Goal: Transaction & Acquisition: Purchase product/service

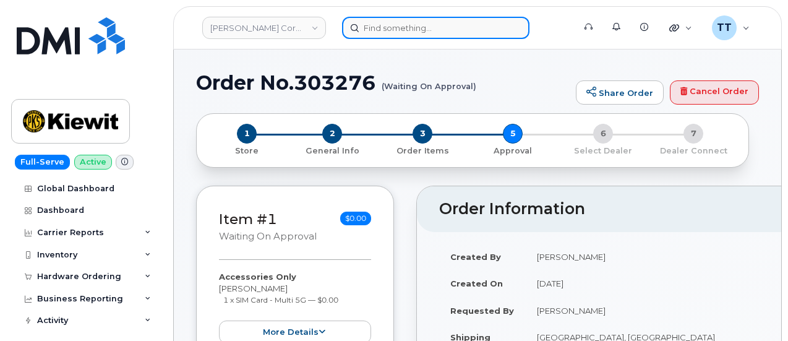
click at [418, 30] on input at bounding box center [435, 28] width 187 height 22
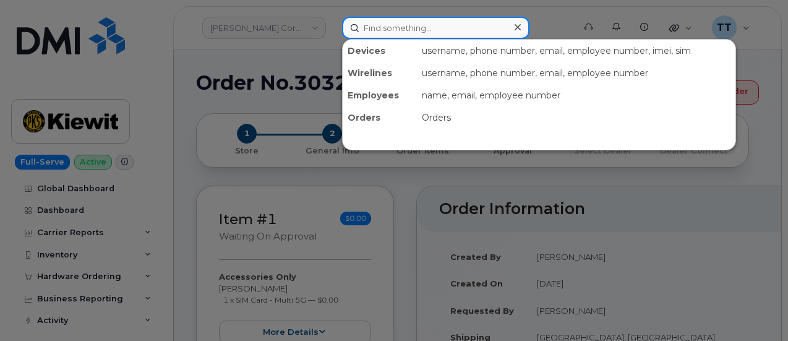
paste input "48-504-197-102"
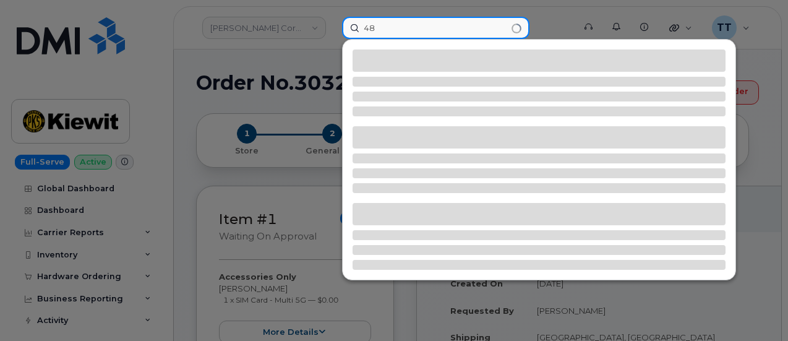
type input "4"
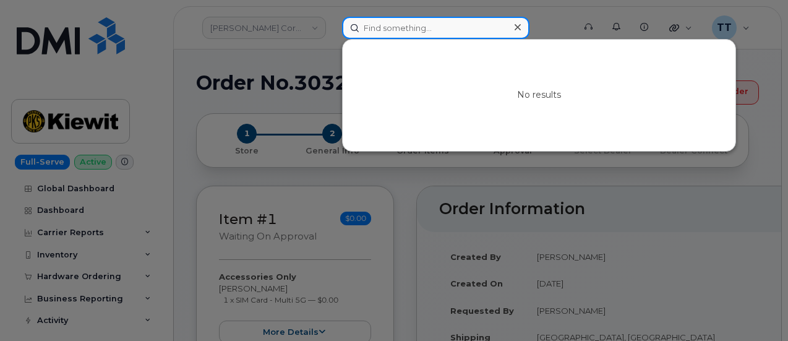
click at [412, 30] on input at bounding box center [435, 28] width 187 height 22
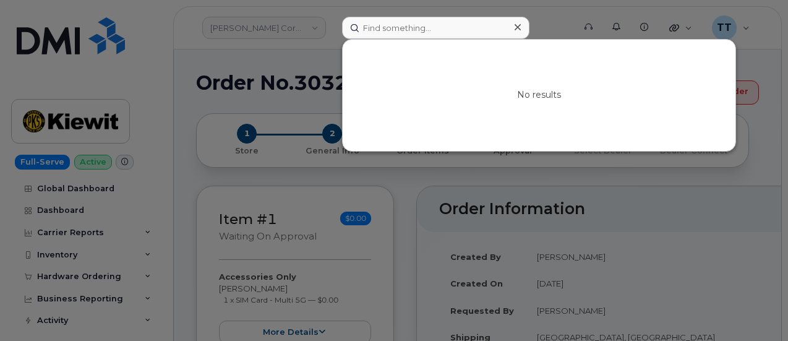
click at [439, 236] on div at bounding box center [394, 170] width 788 height 341
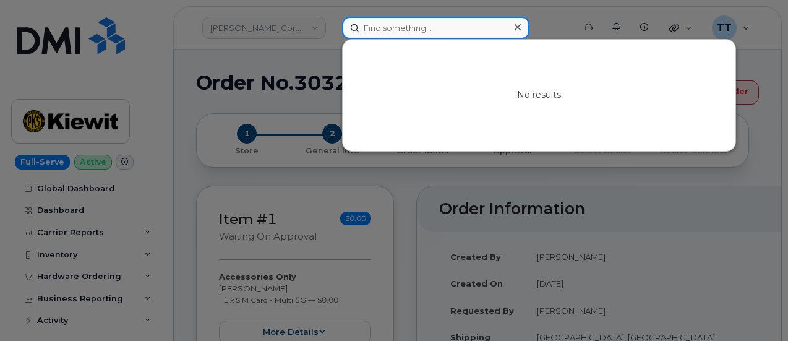
click at [410, 24] on input at bounding box center [435, 28] width 187 height 22
paste input "Nelson Romero"
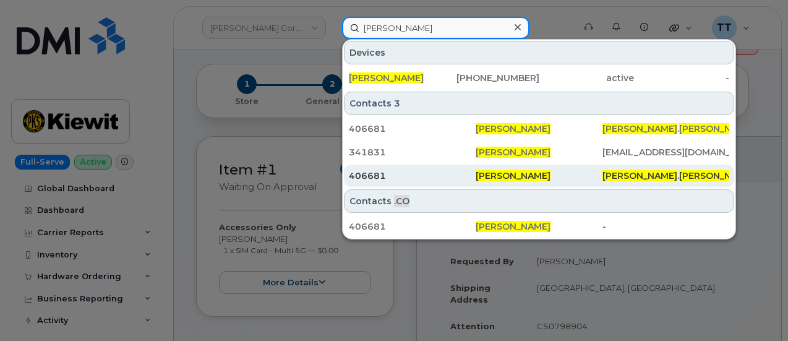
scroll to position [62, 0]
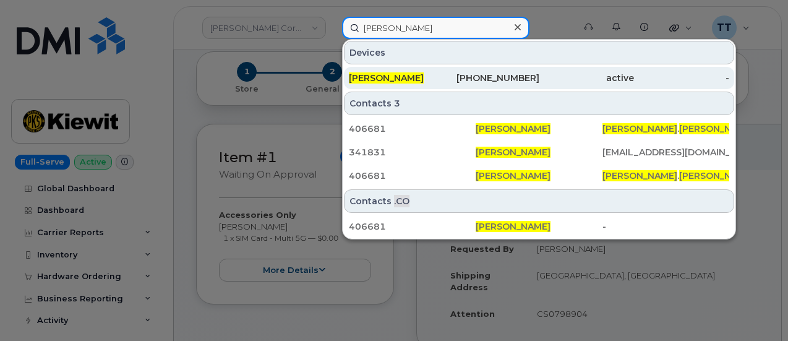
type input "Nelson Romero"
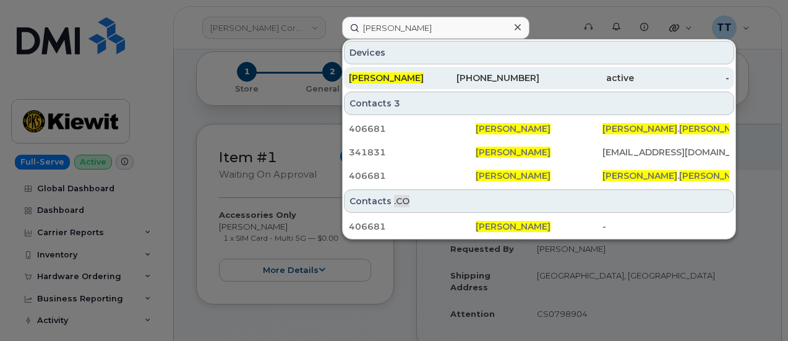
click at [452, 80] on div "832-349-1891" at bounding box center [491, 78] width 95 height 12
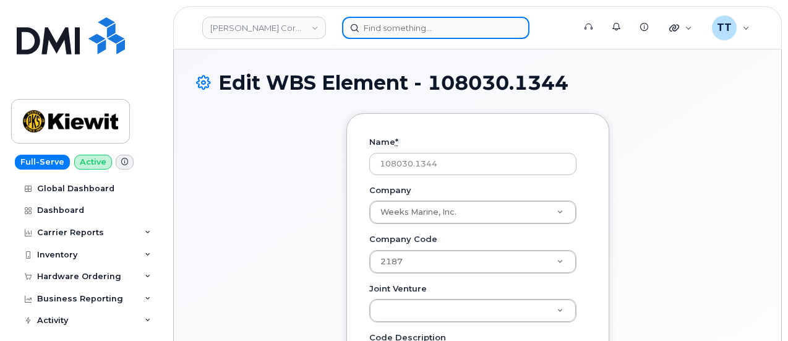
click at [425, 19] on input at bounding box center [435, 28] width 187 height 22
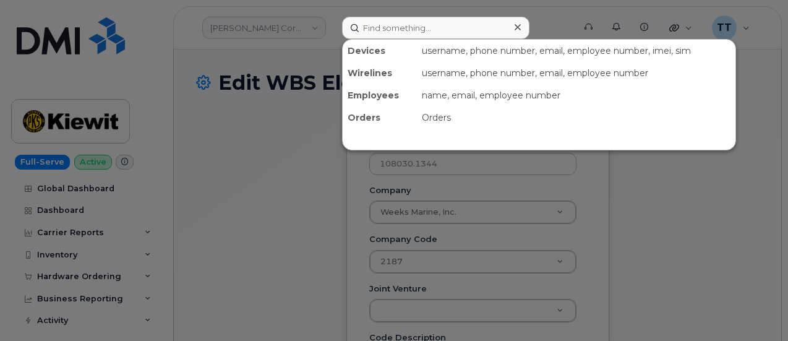
drag, startPoint x: 423, startPoint y: 33, endPoint x: 322, endPoint y: 203, distance: 197.8
click at [322, 203] on div at bounding box center [394, 170] width 788 height 341
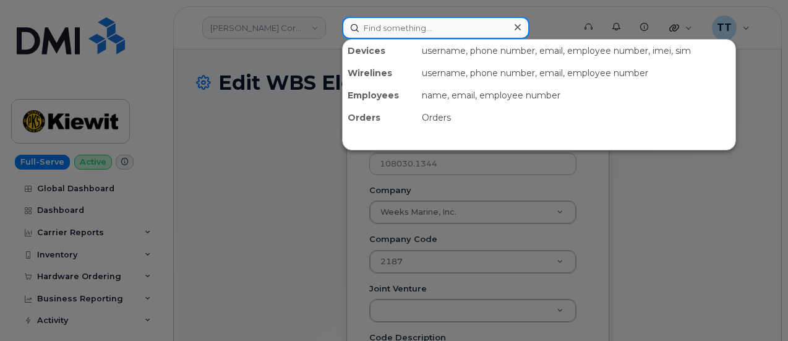
click at [448, 30] on input at bounding box center [435, 28] width 187 height 22
drag, startPoint x: 451, startPoint y: 58, endPoint x: 421, endPoint y: 29, distance: 41.6
click at [421, 29] on input at bounding box center [435, 28] width 187 height 22
paste input "303276"
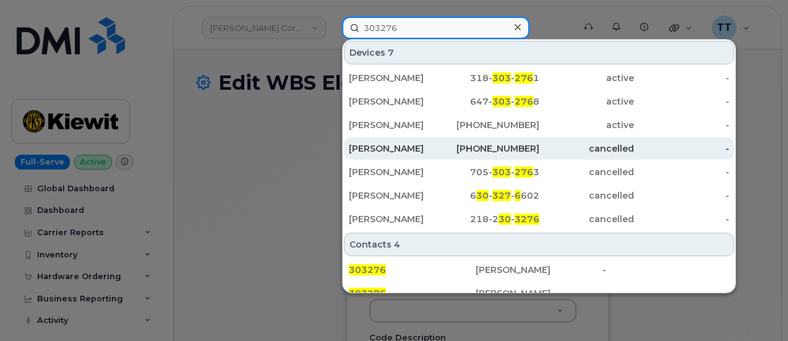
scroll to position [124, 0]
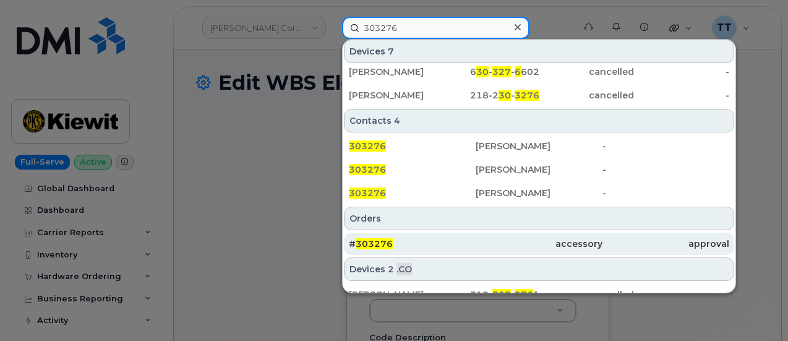
type input "303276"
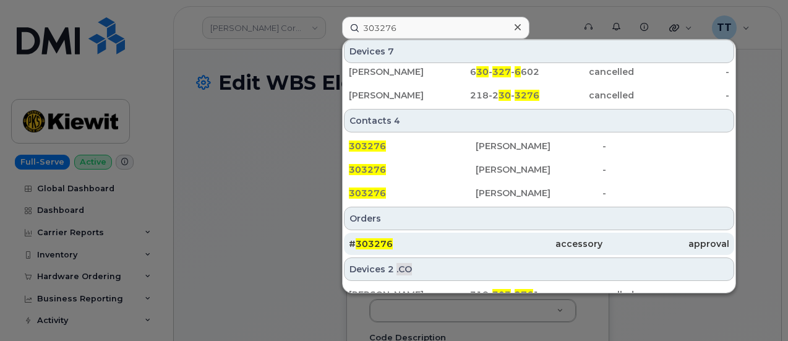
click at [439, 251] on div "# 303276" at bounding box center [412, 244] width 127 height 22
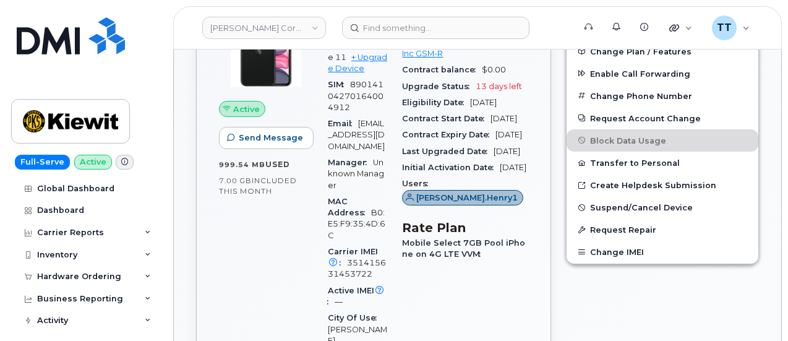
scroll to position [433, 0]
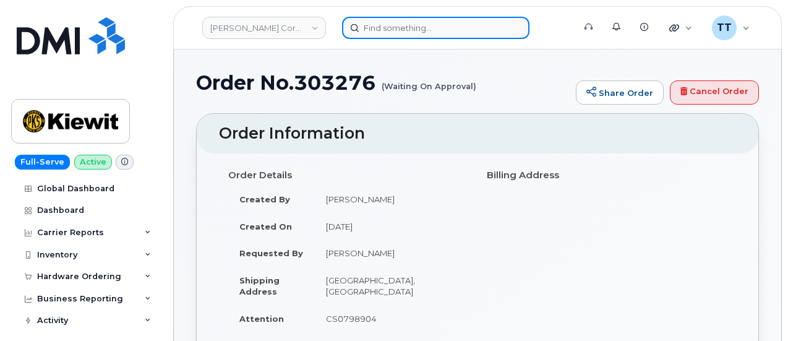
click at [400, 22] on input at bounding box center [435, 28] width 187 height 22
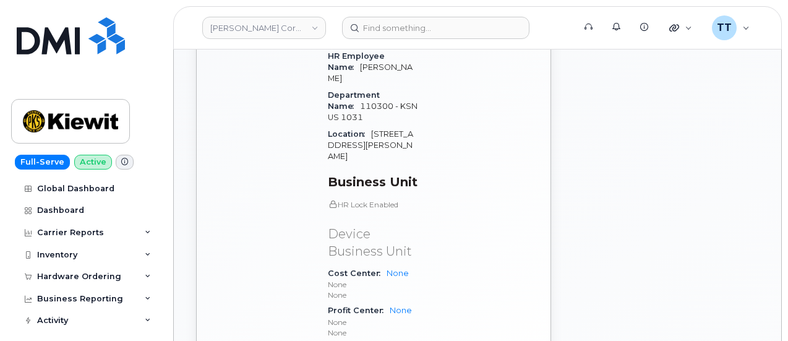
scroll to position [928, 0]
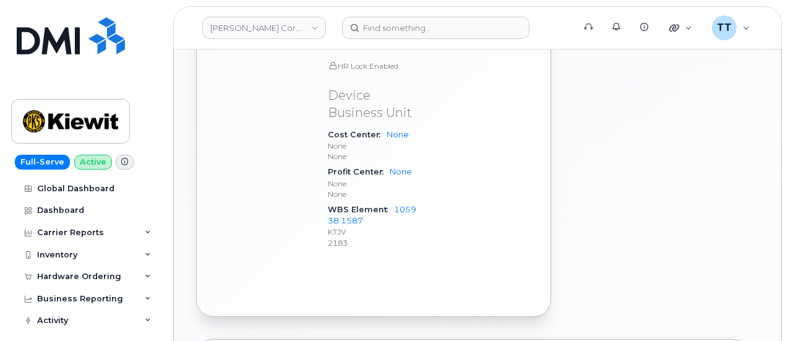
drag, startPoint x: 754, startPoint y: 190, endPoint x: 653, endPoint y: 211, distance: 102.4
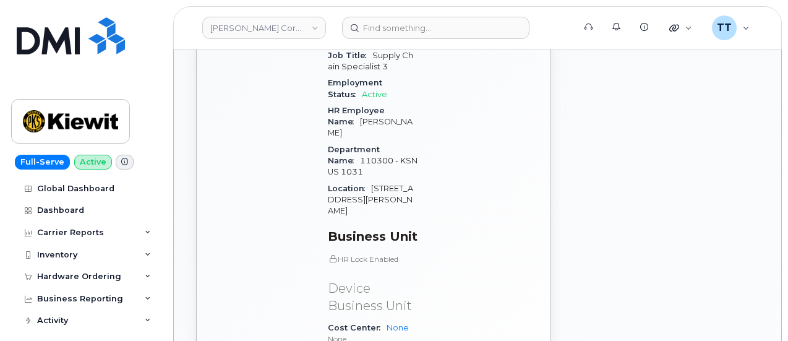
scroll to position [804, 0]
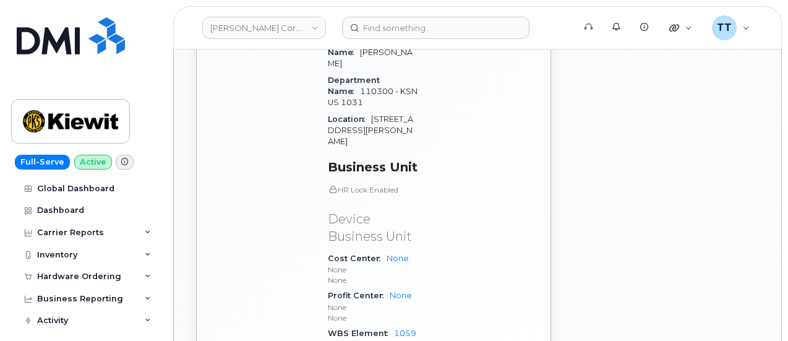
drag, startPoint x: 746, startPoint y: 179, endPoint x: 714, endPoint y: 205, distance: 40.9
click at [746, 179] on div "Edit Device / Employee Add Roaming Package Reset Voicemail Change SIM Card Chan…" at bounding box center [663, 14] width 208 height 867
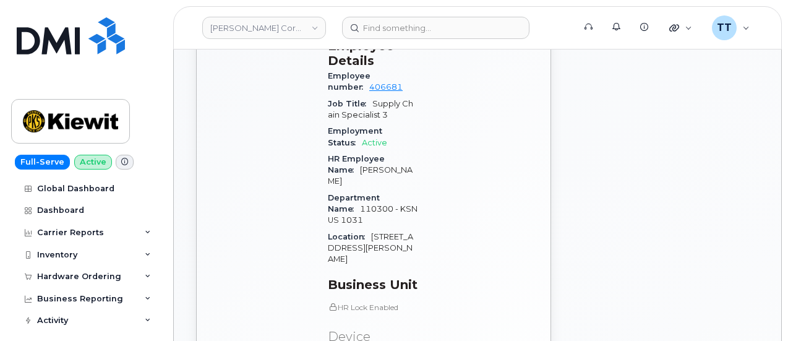
scroll to position [557, 0]
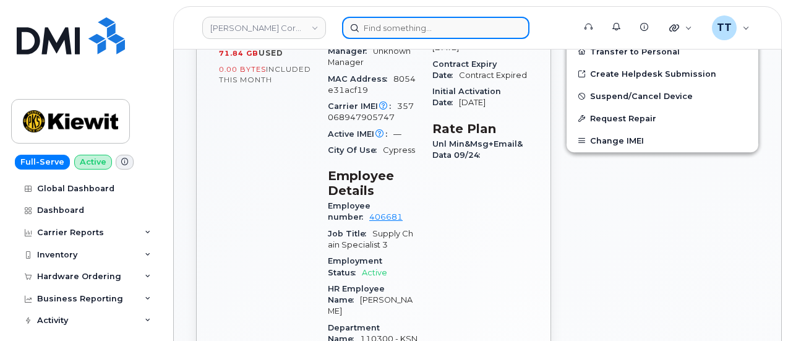
click at [403, 27] on input at bounding box center [435, 28] width 187 height 22
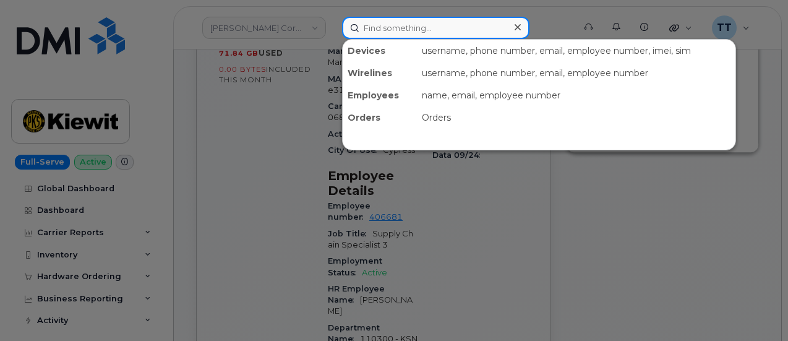
paste input "7374976552"
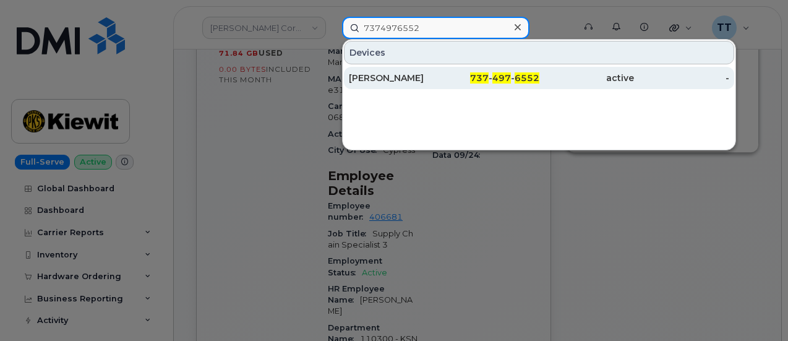
type input "7374976552"
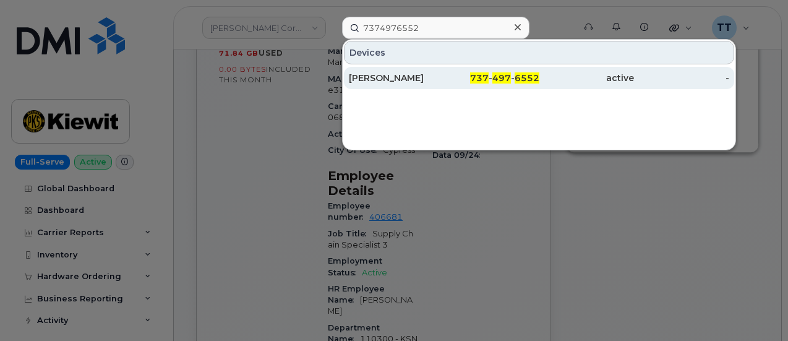
click at [436, 72] on div "DELTON THOMPSON" at bounding box center [396, 78] width 95 height 12
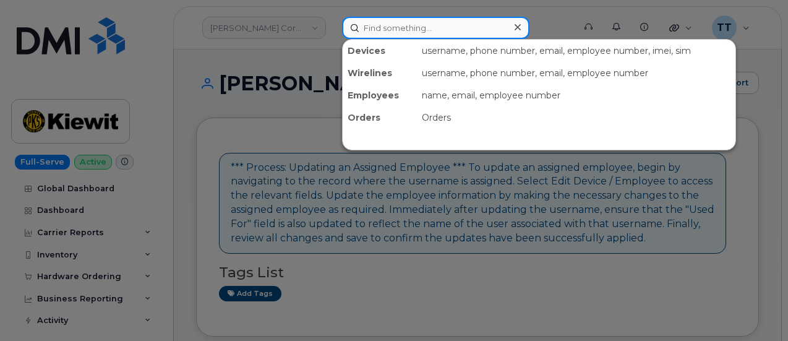
click at [430, 36] on input at bounding box center [435, 28] width 187 height 22
paste input "[PHONE_NUMBER]"
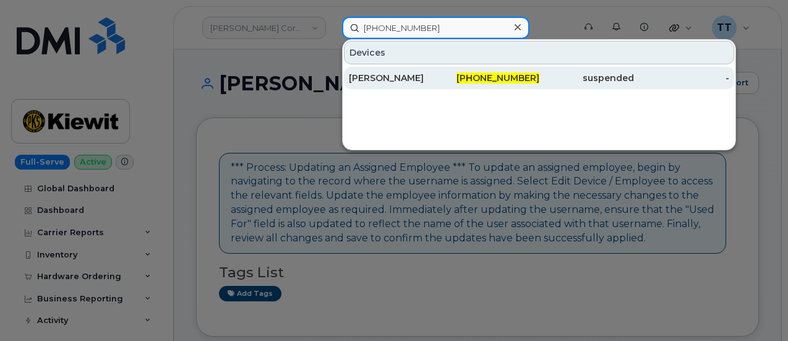
type input "[PHONE_NUMBER]"
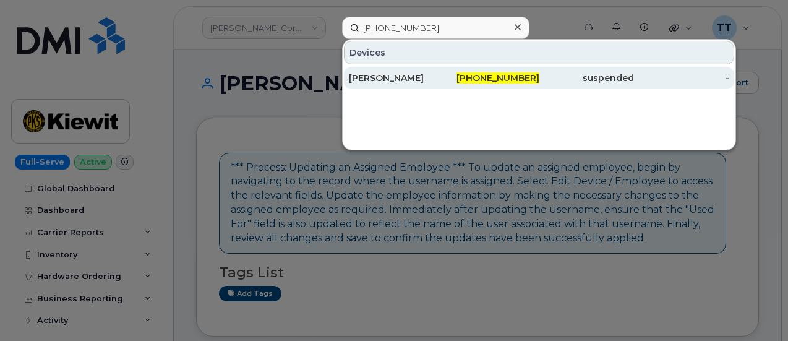
click at [425, 75] on div "[PERSON_NAME]" at bounding box center [396, 78] width 95 height 12
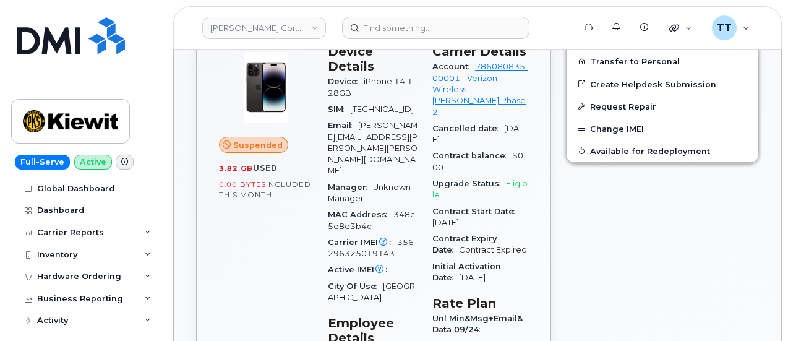
scroll to position [495, 0]
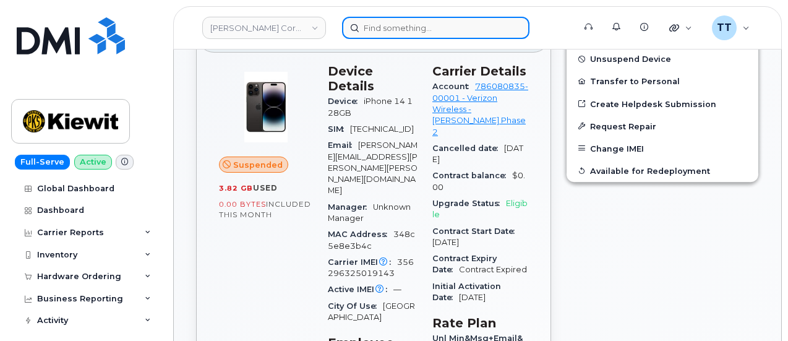
click at [424, 32] on input at bounding box center [435, 28] width 187 height 22
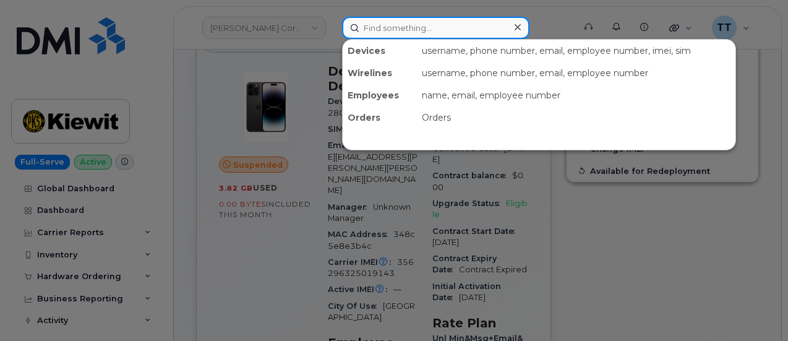
paste input "702-704-3143"
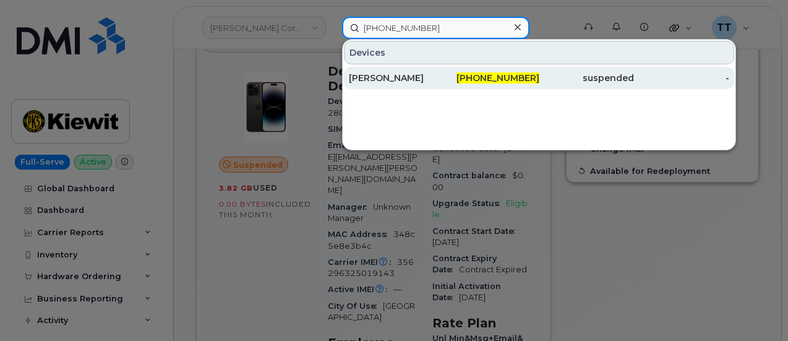
type input "702-704-3143"
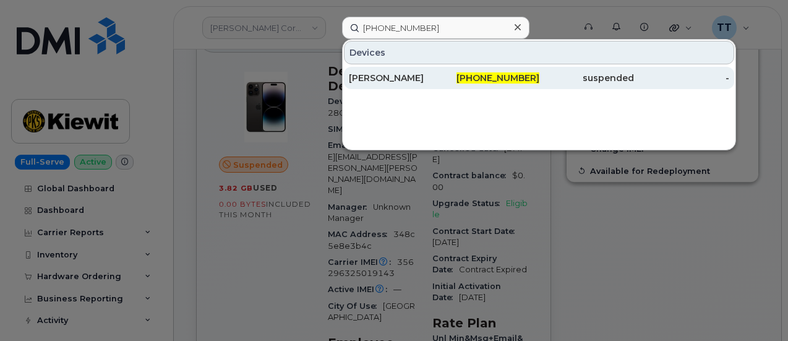
click at [411, 83] on div "JORGE LOYA" at bounding box center [396, 78] width 95 height 12
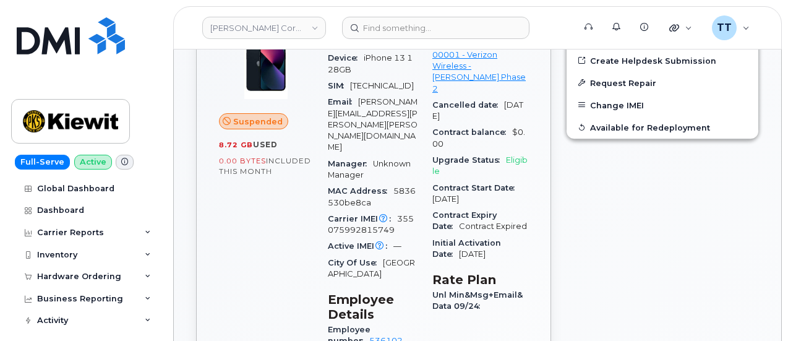
scroll to position [309, 0]
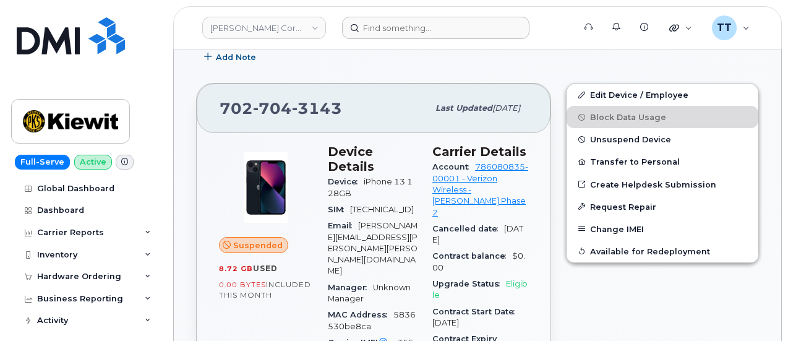
click at [558, 20] on form at bounding box center [454, 28] width 224 height 22
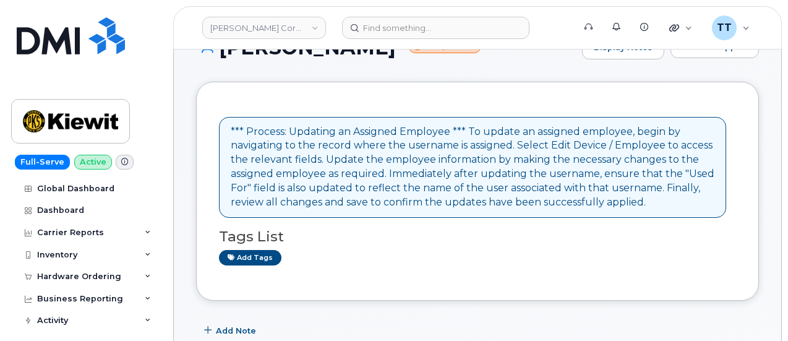
scroll to position [0, 0]
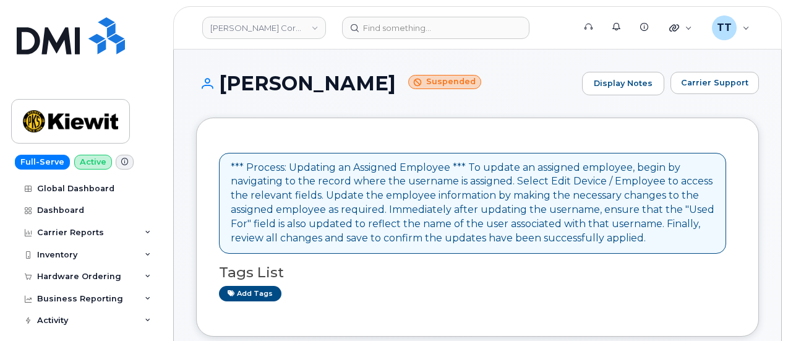
click at [269, 82] on h1 "JORGE LOYA Suspended" at bounding box center [386, 83] width 380 height 22
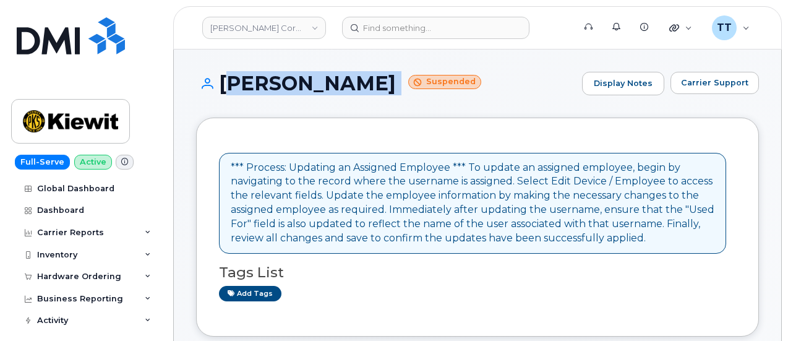
click at [269, 82] on h1 "JORGE LOYA Suspended" at bounding box center [386, 83] width 380 height 22
copy h1 "JORGE LOYA"
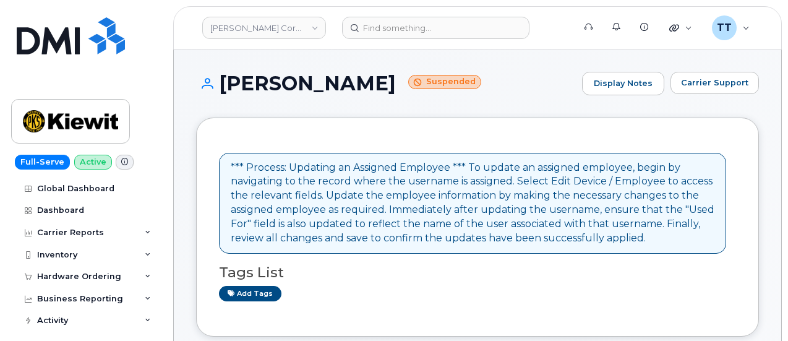
click at [389, 114] on div "JORGE LOYA Suspended Display Notes Carrier Support" at bounding box center [477, 95] width 563 height 46
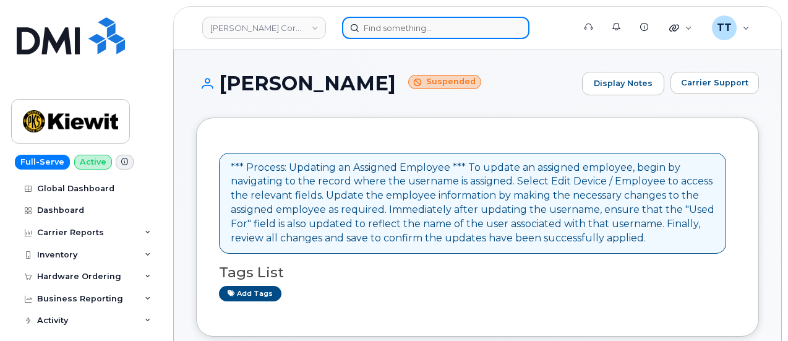
click at [395, 33] on input at bounding box center [435, 28] width 187 height 22
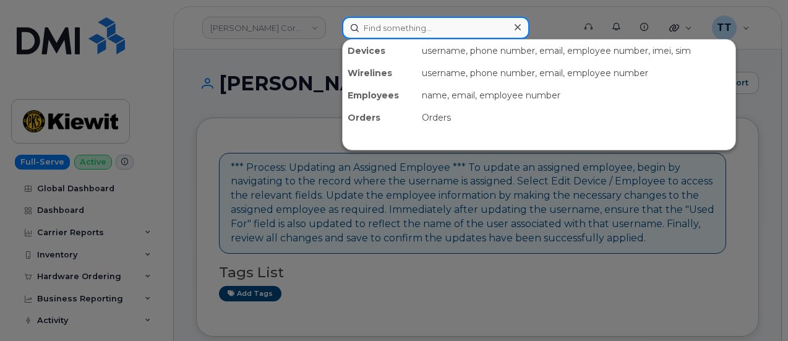
paste input "720-926-6101"
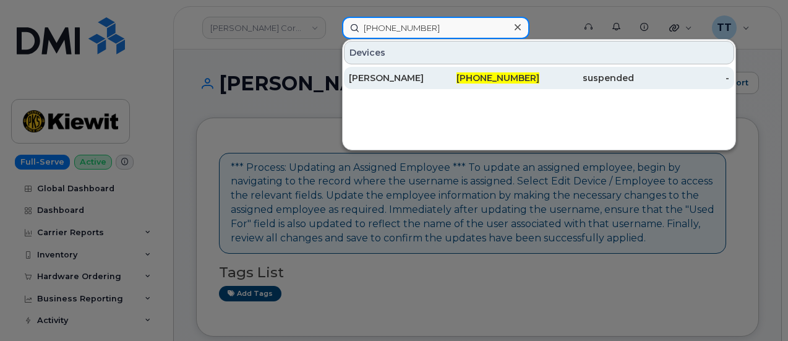
type input "720-926-6101"
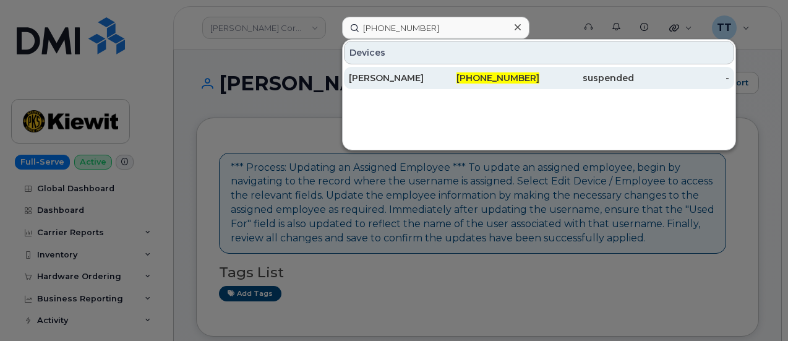
click at [426, 81] on div "[PERSON_NAME]" at bounding box center [396, 78] width 95 height 12
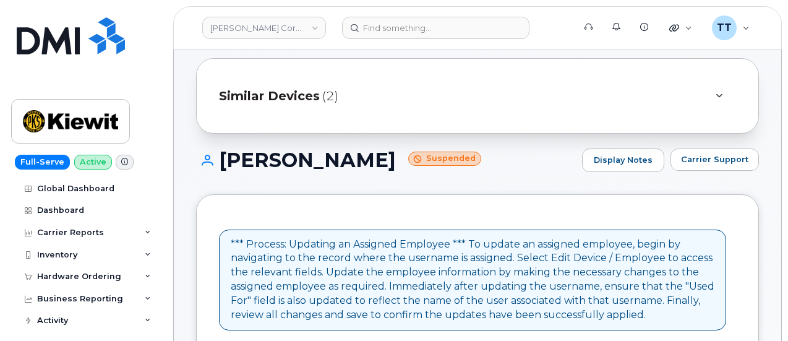
scroll to position [10, 0]
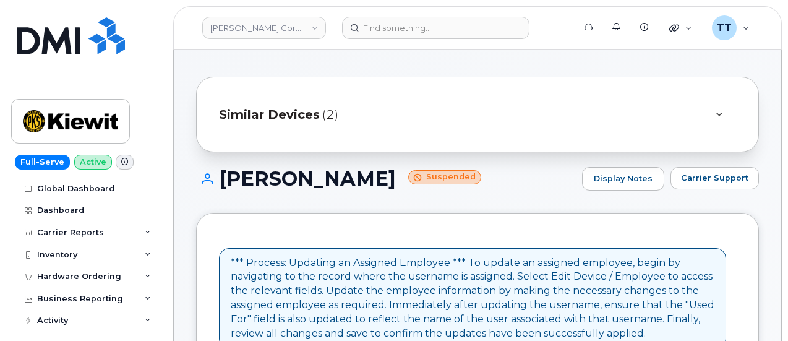
click at [282, 183] on h1 "[PERSON_NAME] Suspended" at bounding box center [386, 179] width 380 height 22
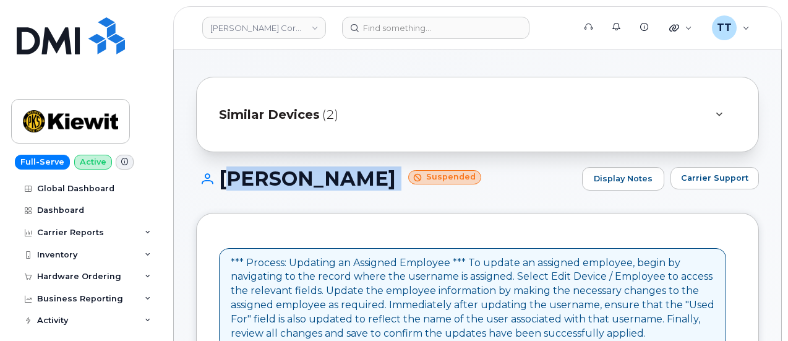
click at [282, 183] on h1 "[PERSON_NAME] Suspended" at bounding box center [386, 179] width 380 height 22
copy h1 "Bryan Rodriquez"
click at [301, 187] on h1 "Bryan Rodriquez Suspended" at bounding box center [386, 179] width 380 height 22
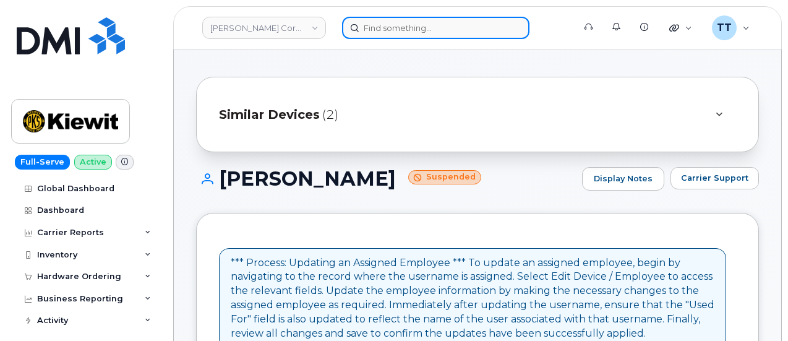
click at [387, 27] on input at bounding box center [435, 28] width 187 height 22
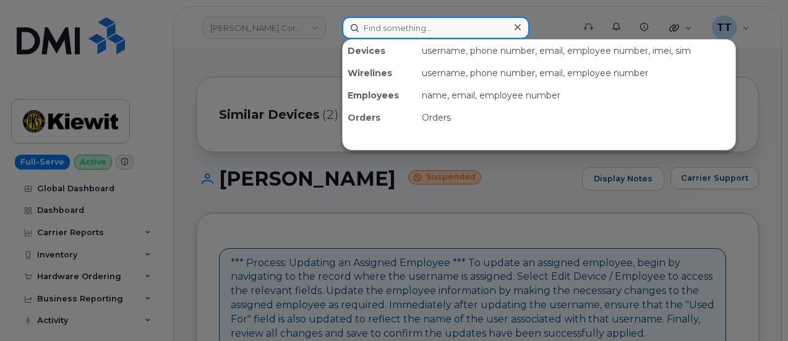
paste input "817-217-7543"
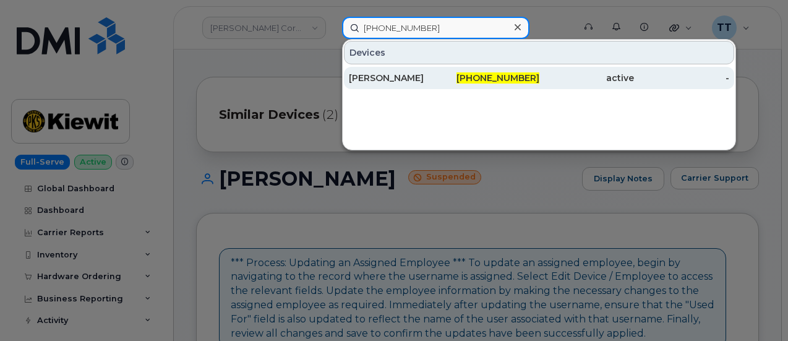
type input "817-217-7543"
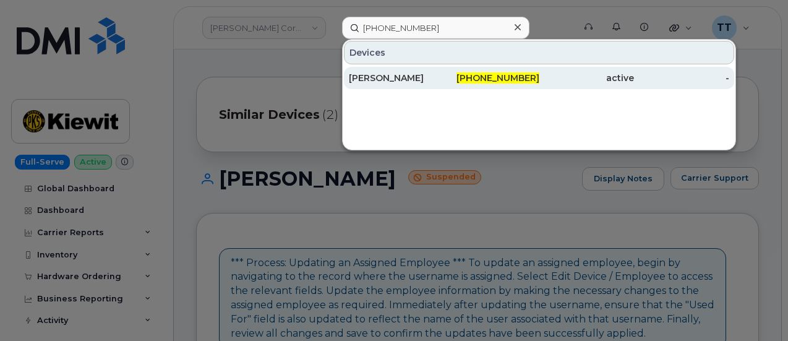
click at [387, 81] on div "ALLEN LOVAN" at bounding box center [396, 78] width 95 height 12
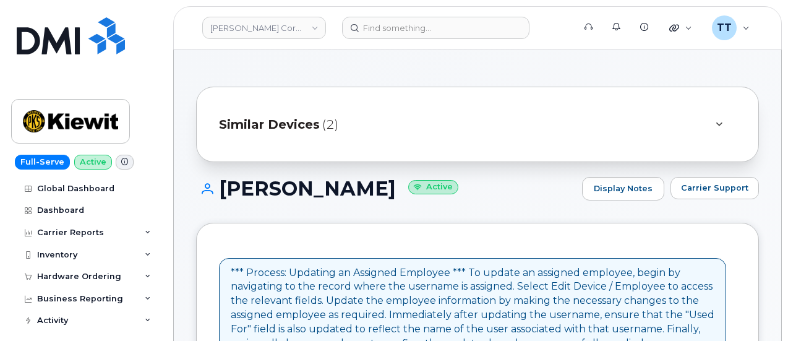
click at [286, 197] on h1 "ALLEN LOVAN Active" at bounding box center [386, 189] width 380 height 22
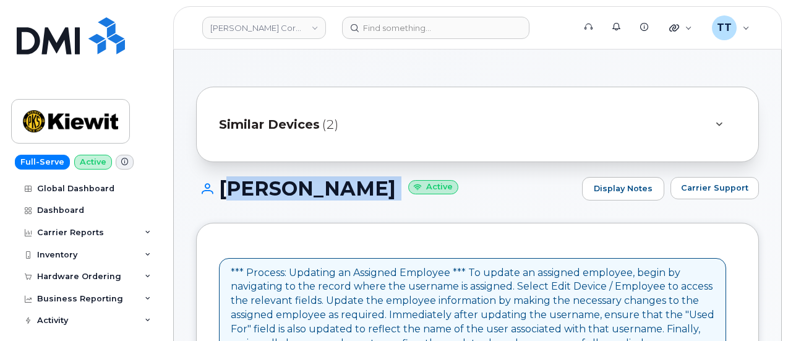
click at [286, 197] on h1 "ALLEN LOVAN Active" at bounding box center [386, 189] width 380 height 22
copy h1 "[PERSON_NAME]"
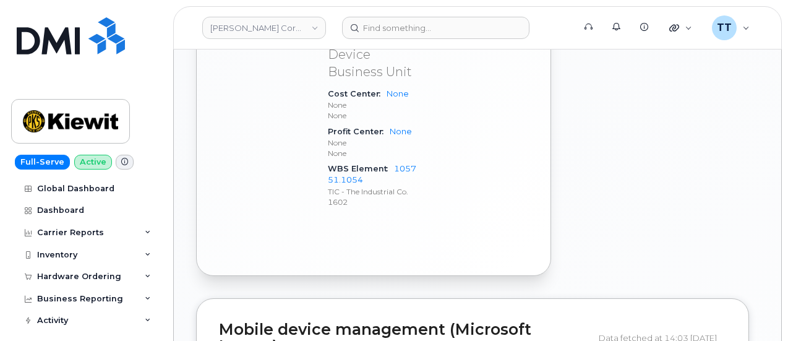
scroll to position [928, 0]
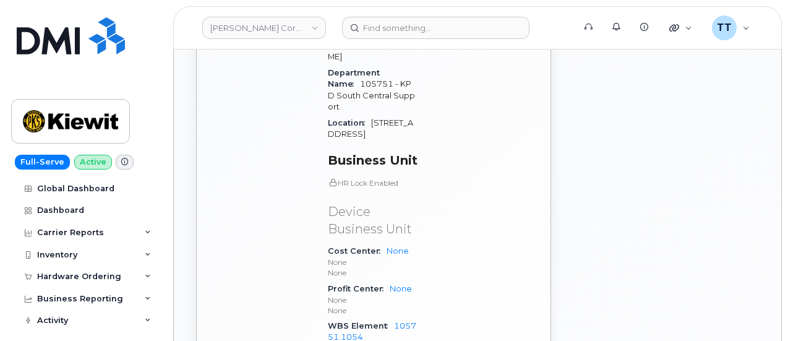
click at [361, 321] on span "WBS Element" at bounding box center [361, 325] width 66 height 9
copy div "WBS Element 105751.1054"
click at [384, 303] on div "Device Details Device iPhone 15 128GB + Upgrade Device SIM 89148000010399447598…" at bounding box center [372, 3] width 105 height 761
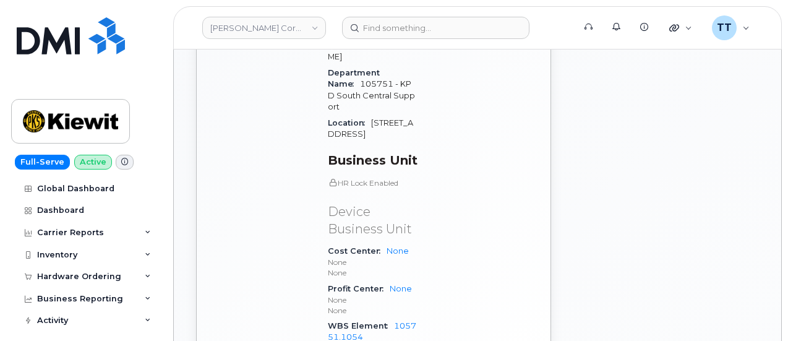
click at [345, 318] on div "WBS Element 105751.1054 TIC - The Industrial Co. 1602" at bounding box center [373, 342] width 90 height 49
click at [342, 321] on span "WBS Element" at bounding box center [361, 325] width 66 height 9
copy div "WBS Element 105751.1054"
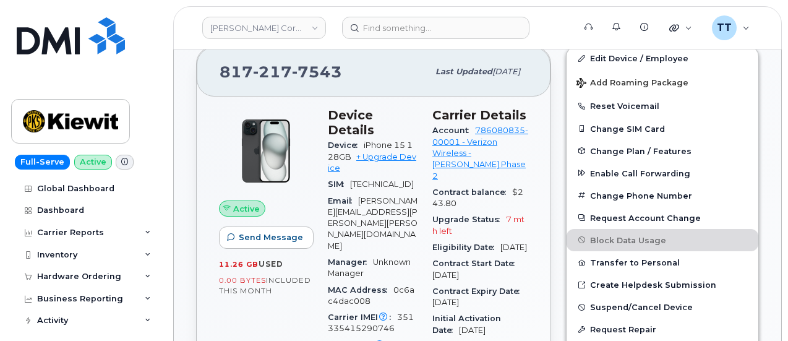
scroll to position [309, 0]
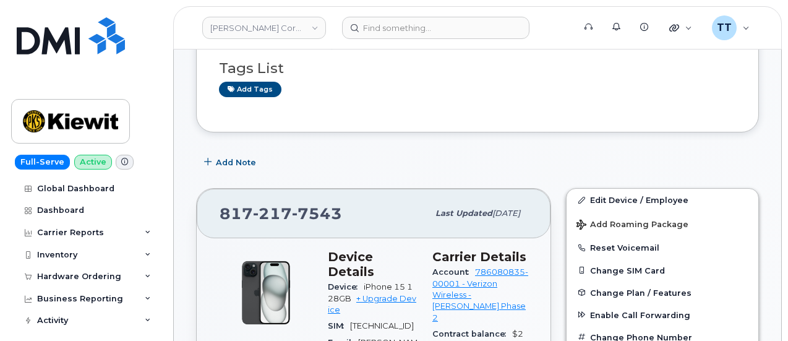
click at [253, 220] on span "217" at bounding box center [272, 213] width 39 height 19
click at [256, 215] on span "217" at bounding box center [272, 213] width 39 height 19
click at [260, 214] on span "217" at bounding box center [272, 213] width 39 height 19
click at [261, 214] on span "217" at bounding box center [272, 213] width 39 height 19
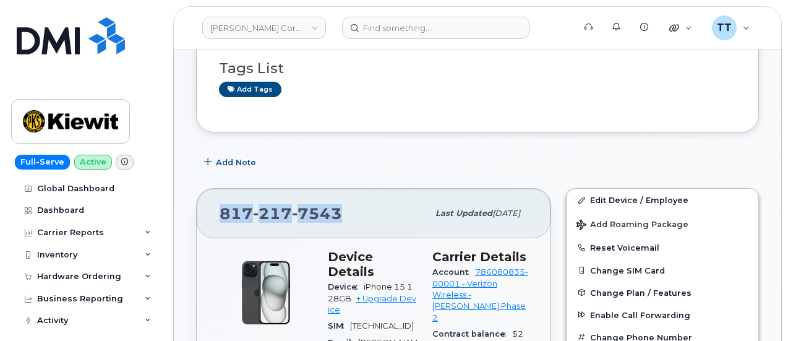
click at [261, 214] on span "217" at bounding box center [272, 213] width 39 height 19
copy span "817 217 7543"
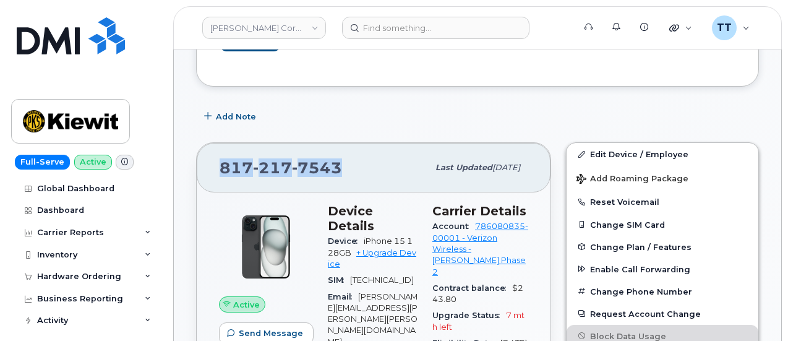
scroll to position [433, 0]
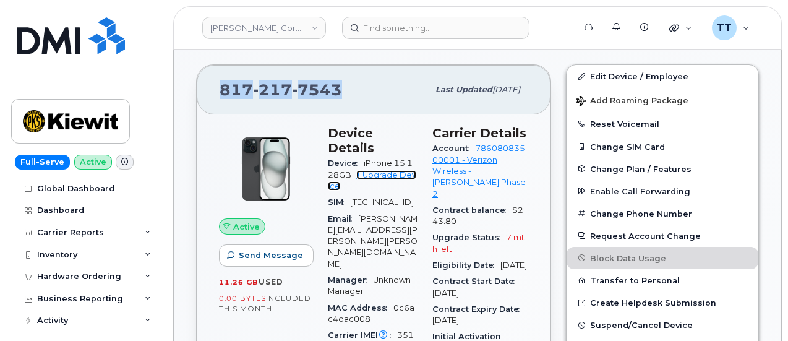
click at [376, 170] on link "+ Upgrade Device" at bounding box center [372, 180] width 88 height 20
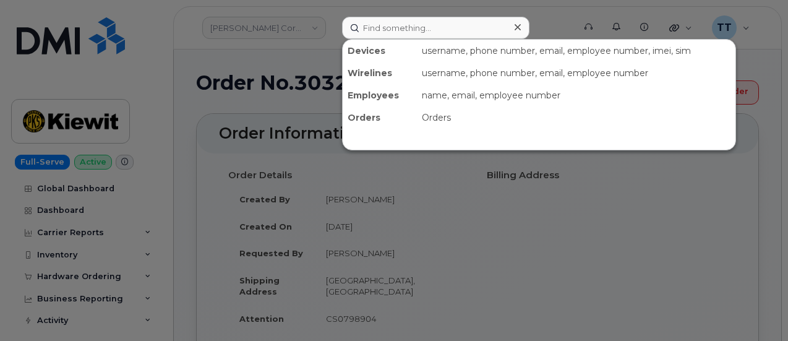
click at [522, 212] on div at bounding box center [394, 170] width 788 height 341
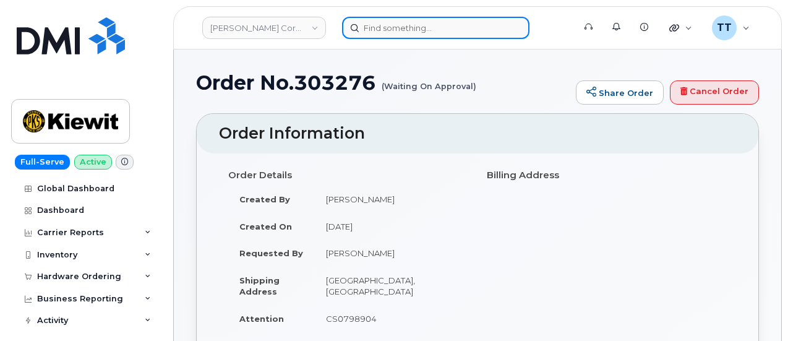
click at [410, 32] on input at bounding box center [435, 28] width 187 height 22
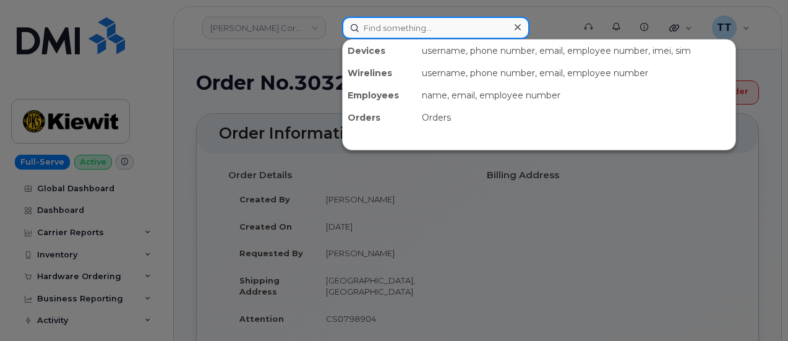
paste input "720-926-6101"
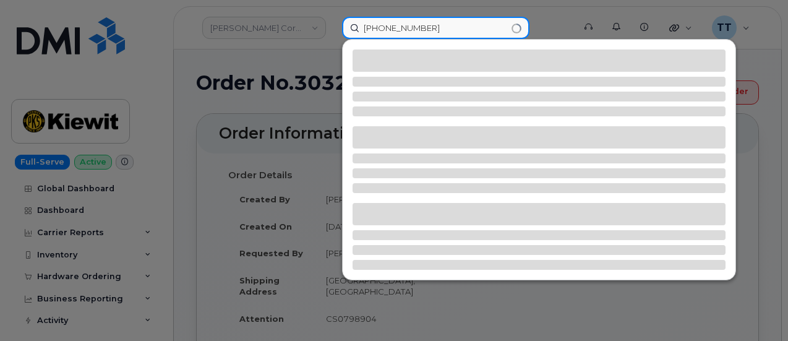
type input "720-926-6101"
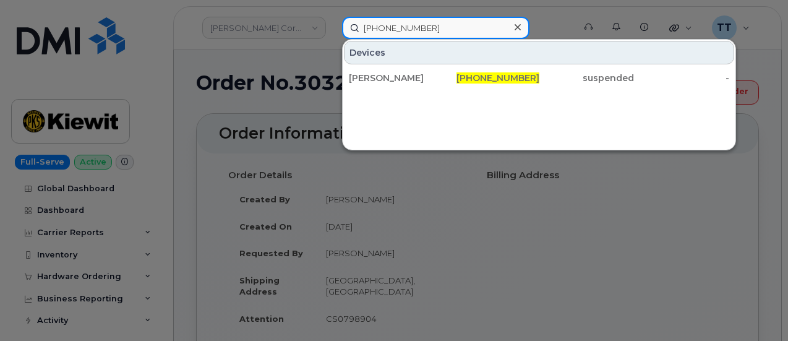
click at [398, 33] on input "720-926-6101" at bounding box center [435, 28] width 187 height 22
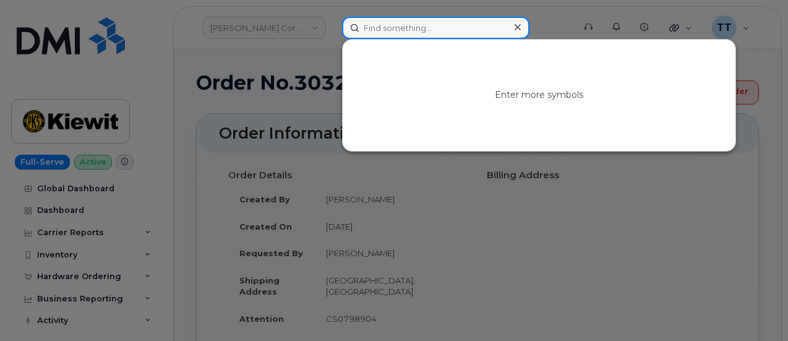
paste input "702-704-3143"
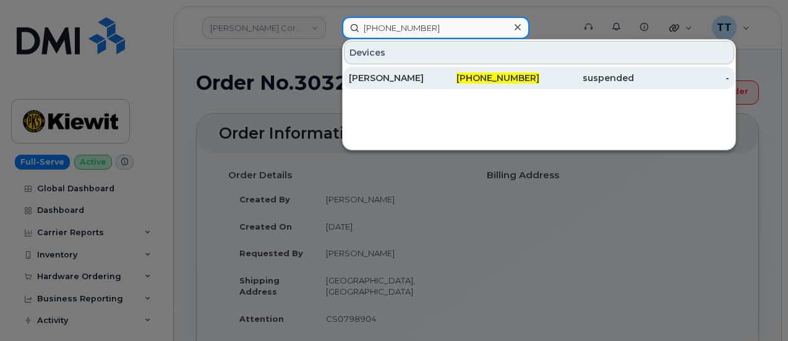
type input "702-704-3143"
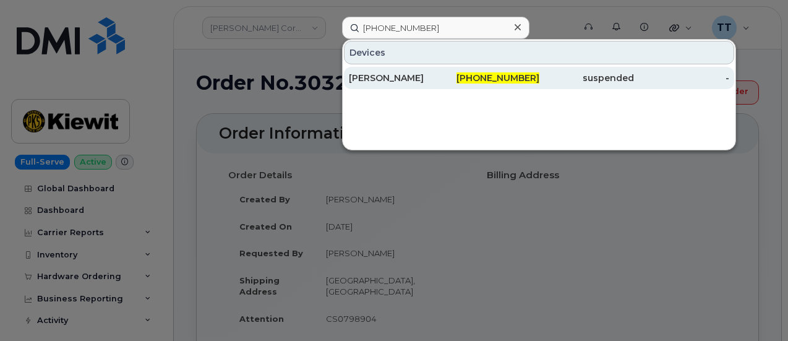
click at [417, 75] on div "[PERSON_NAME]" at bounding box center [396, 78] width 95 height 12
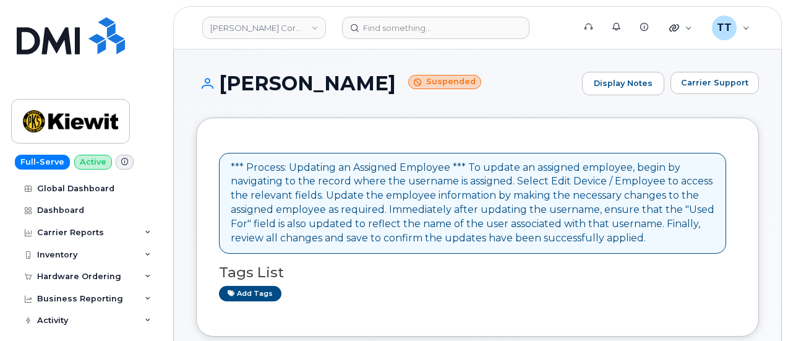
click at [256, 72] on h1 "[PERSON_NAME] Suspended" at bounding box center [386, 83] width 380 height 22
click at [256, 72] on h1 "JORGE LOYA Suspended" at bounding box center [386, 83] width 380 height 22
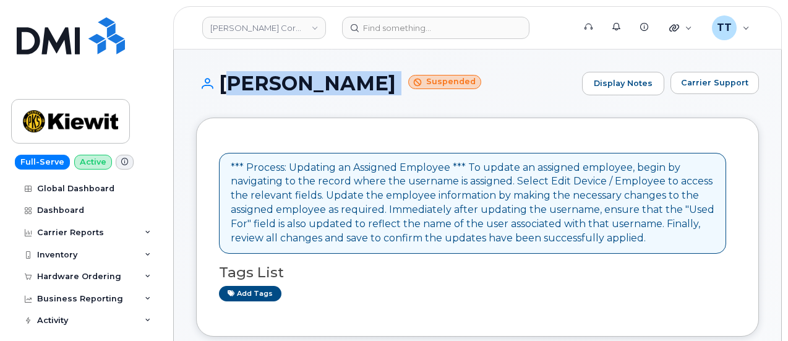
click at [256, 72] on h1 "JORGE LOYA Suspended" at bounding box center [386, 83] width 380 height 22
copy h1 "JORGE LOYA"
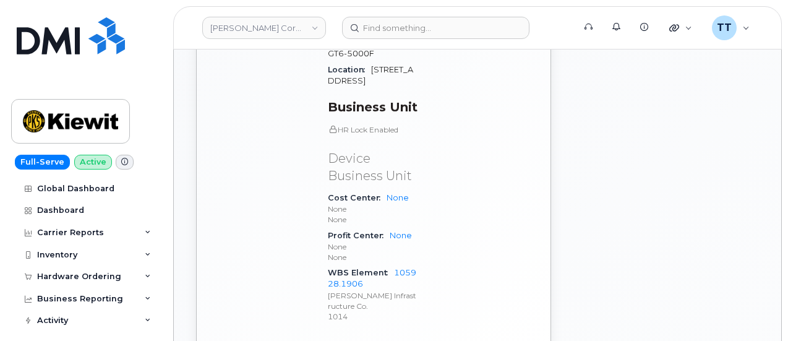
scroll to position [928, 0]
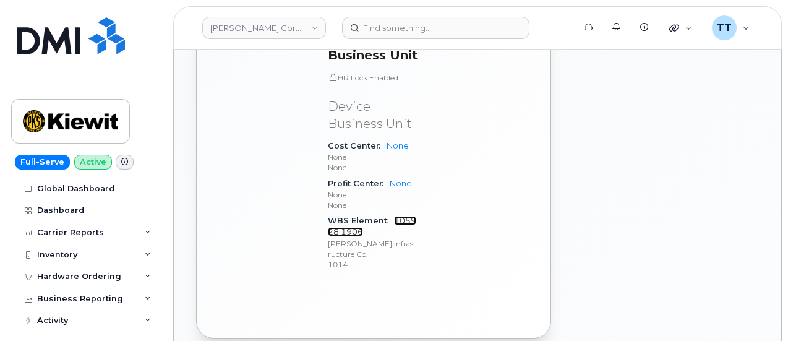
click at [400, 216] on link "105928.1906" at bounding box center [372, 226] width 88 height 20
click at [356, 216] on span "WBS Element" at bounding box center [361, 220] width 66 height 9
copy div "WBS Element 105928.1906"
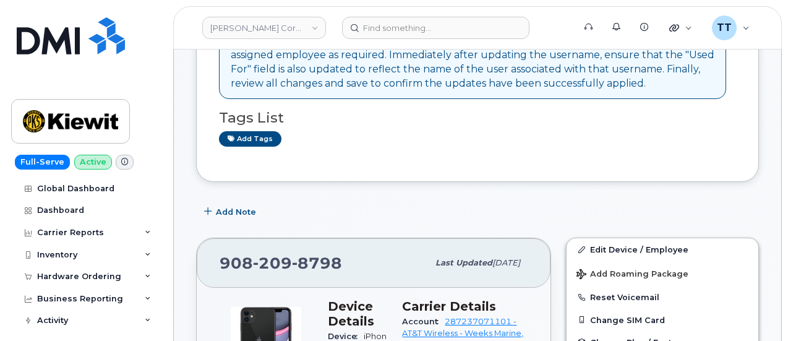
scroll to position [124, 0]
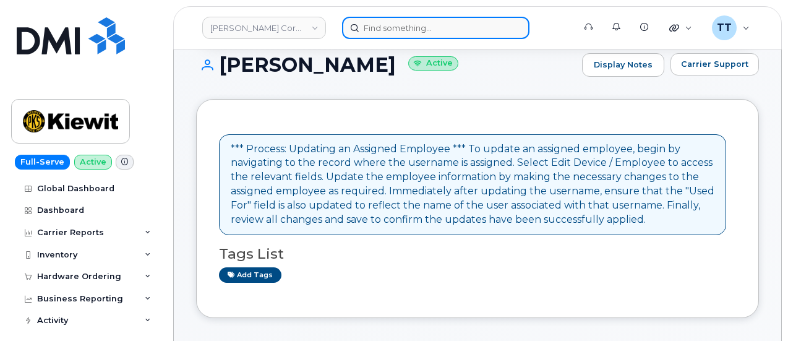
click at [387, 31] on input at bounding box center [435, 28] width 187 height 22
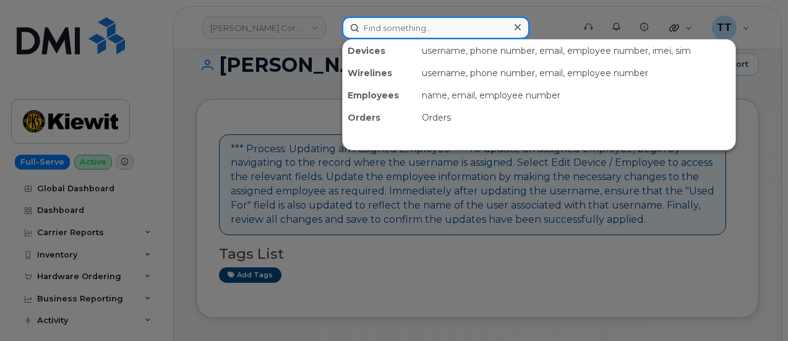
paste input "720-926-6101"
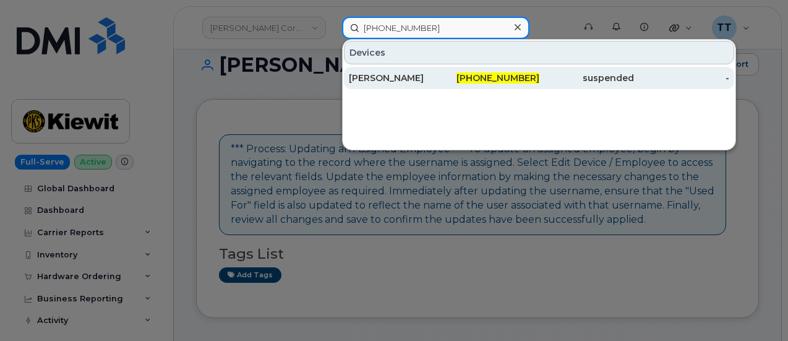
type input "720-926-6101"
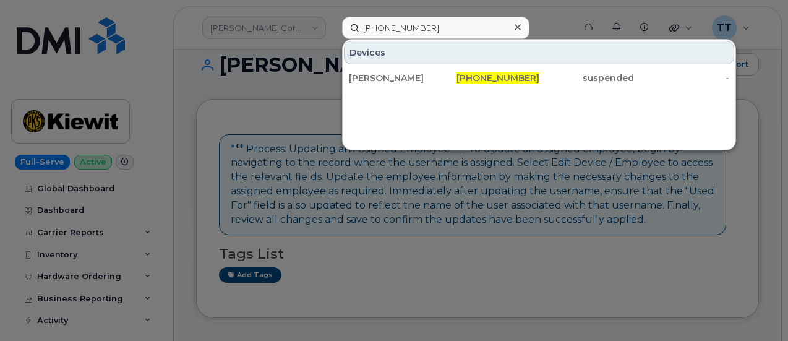
drag, startPoint x: 381, startPoint y: 79, endPoint x: 372, endPoint y: 24, distance: 55.7
click at [381, 79] on div "Bryan Rodriquez" at bounding box center [396, 78] width 95 height 12
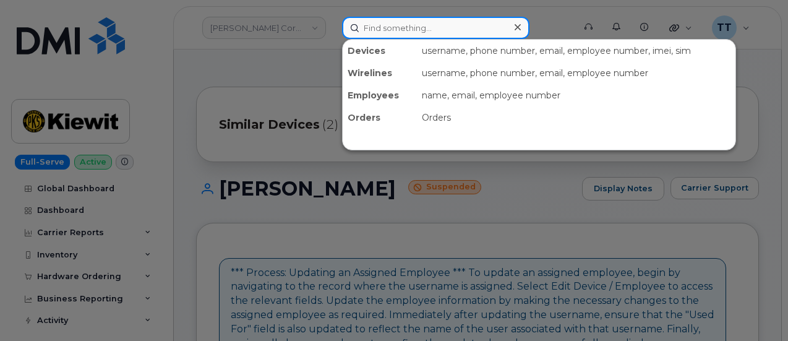
click at [377, 22] on input at bounding box center [435, 28] width 187 height 22
paste input "817-217-7543"
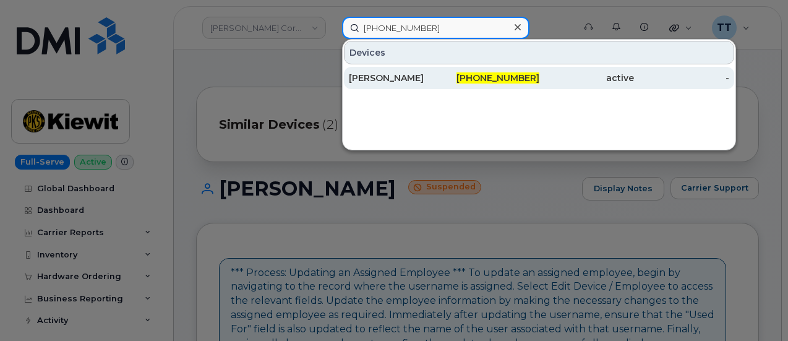
type input "817-217-7543"
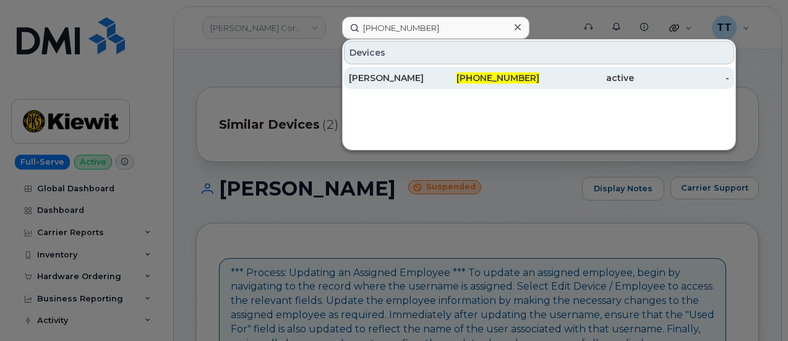
click at [397, 82] on div "ALLEN LOVAN" at bounding box center [396, 78] width 95 height 12
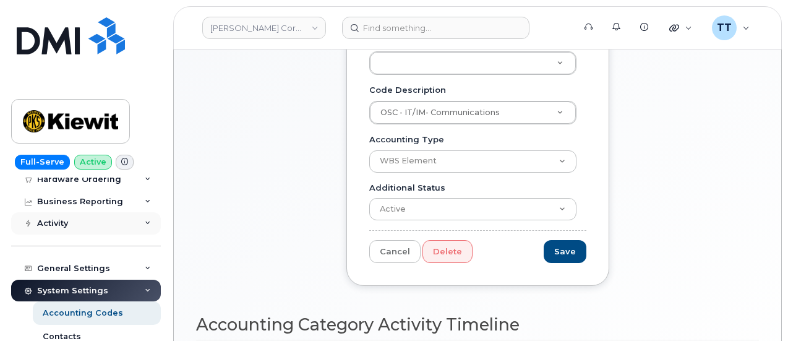
scroll to position [124, 0]
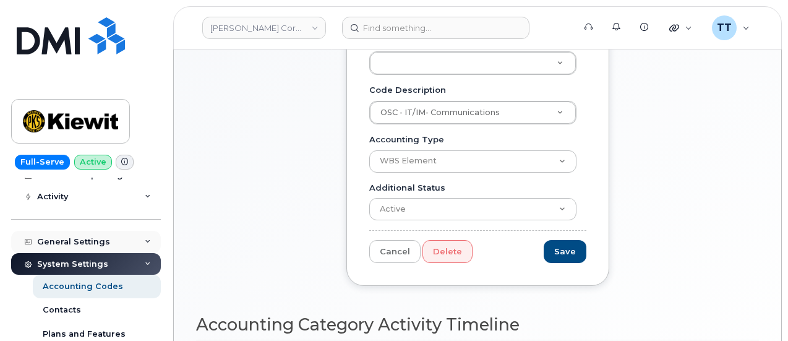
click at [110, 241] on div "General Settings" at bounding box center [86, 242] width 150 height 22
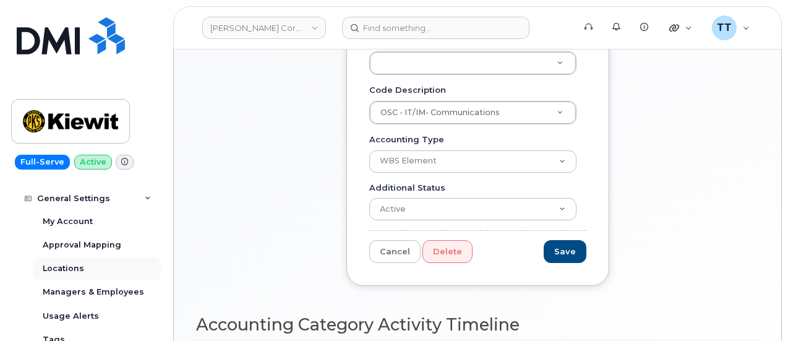
scroll to position [186, 0]
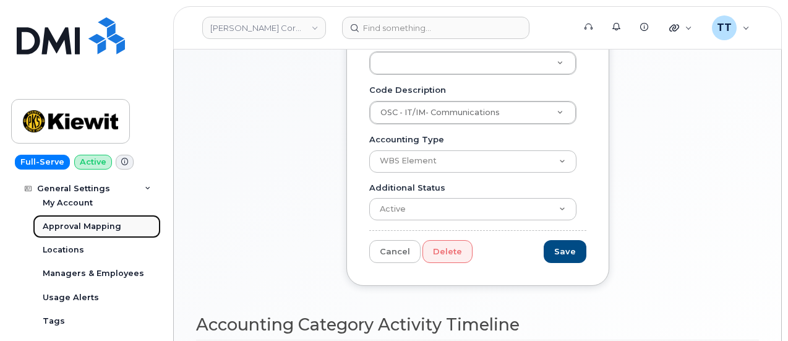
click at [97, 225] on div "Approval Mapping" at bounding box center [82, 226] width 79 height 11
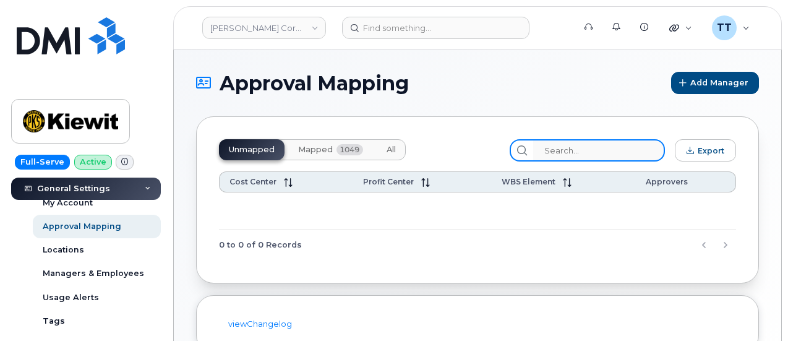
click at [601, 151] on input "search" at bounding box center [599, 150] width 132 height 22
paste input "105928.1906"
type input "105928.1906"
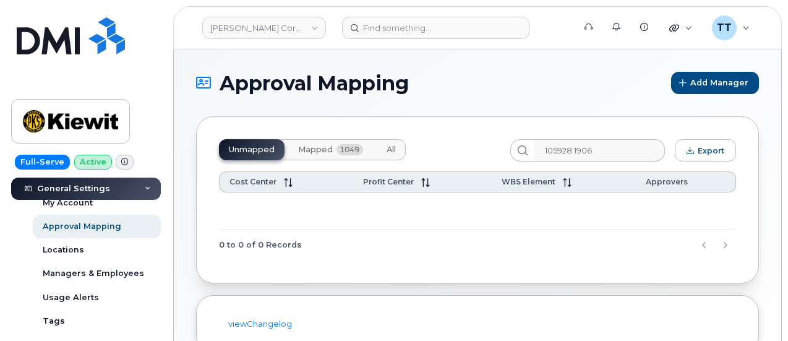
click at [309, 150] on span "Mapped" at bounding box center [315, 150] width 35 height 10
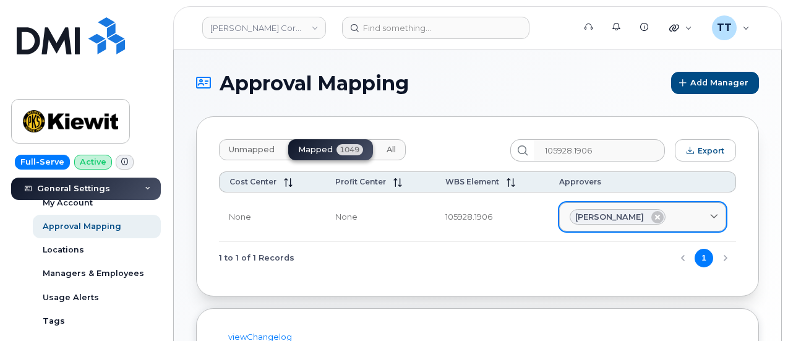
click at [596, 215] on span "Ryan Mckeever" at bounding box center [609, 217] width 69 height 12
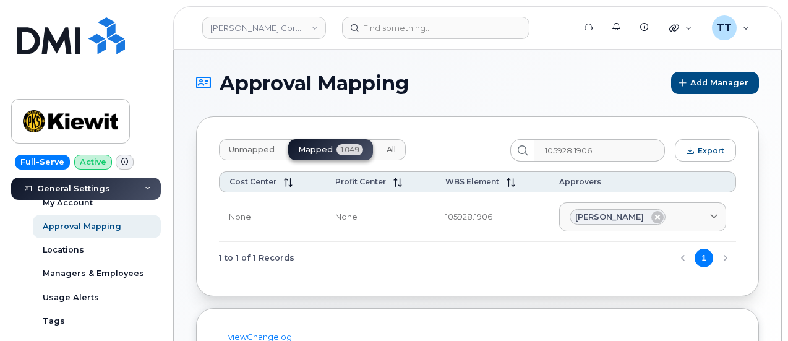
click at [129, 90] on div at bounding box center [70, 80] width 119 height 126
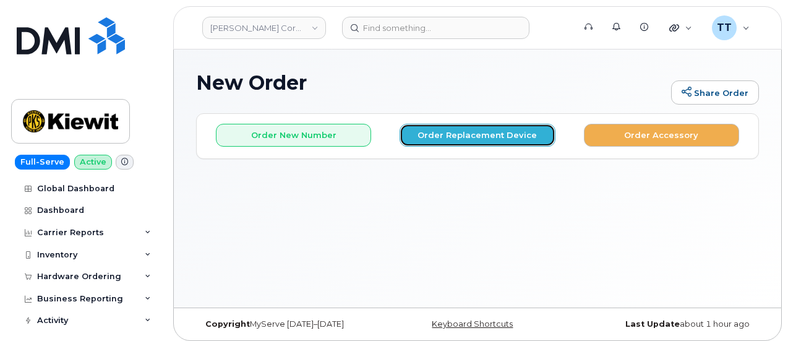
click at [492, 138] on button "Order Replacement Device" at bounding box center [477, 135] width 155 height 23
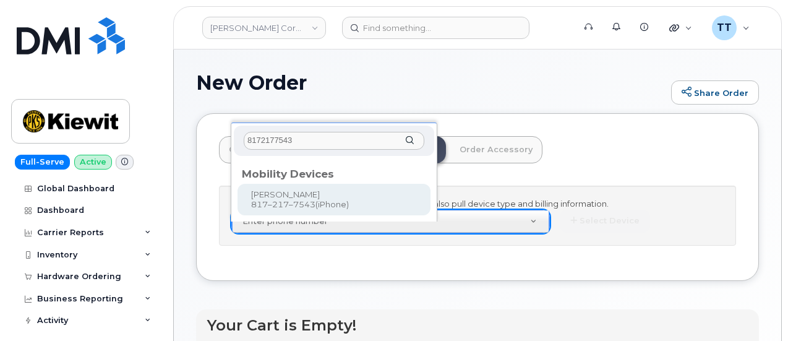
type input "8172177543"
type input "1172617"
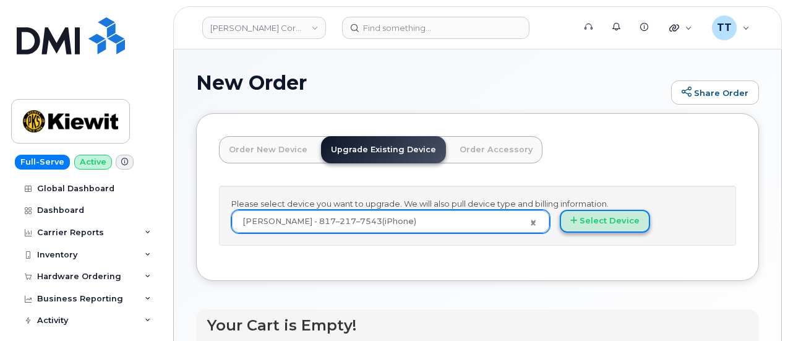
click at [560, 233] on button "Select Device" at bounding box center [605, 221] width 90 height 23
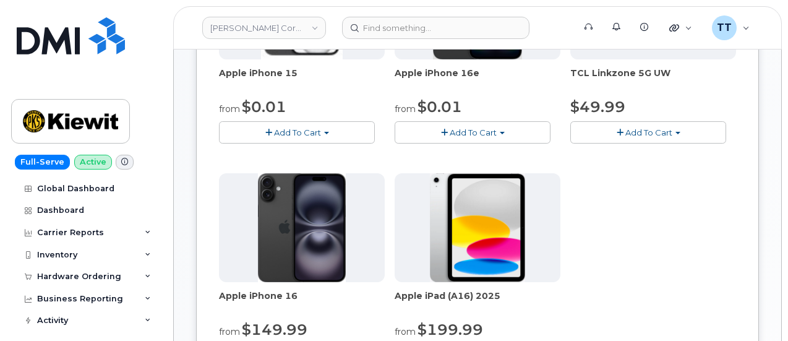
scroll to position [309, 0]
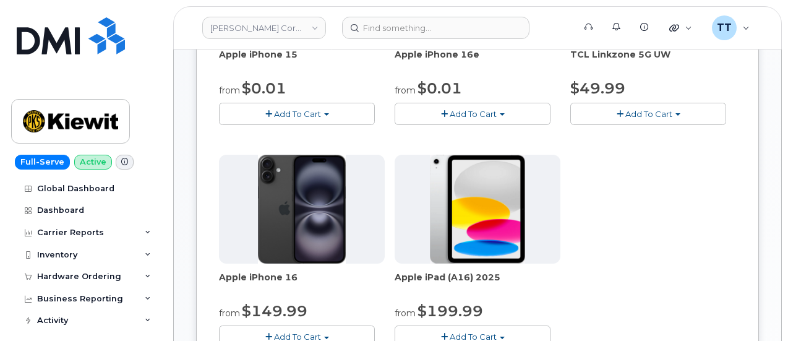
click at [274, 334] on span "Add To Cart" at bounding box center [297, 337] width 47 height 10
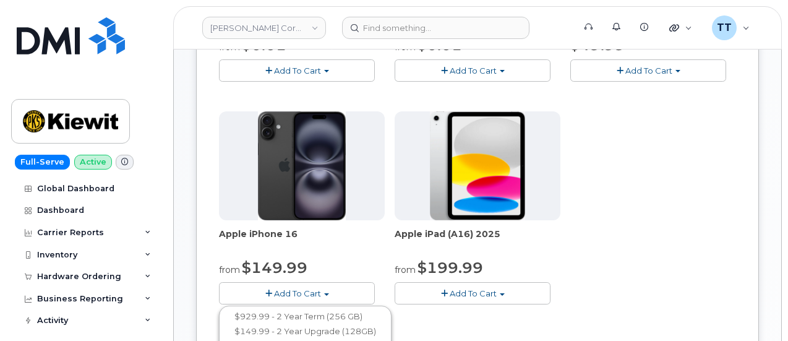
scroll to position [371, 0]
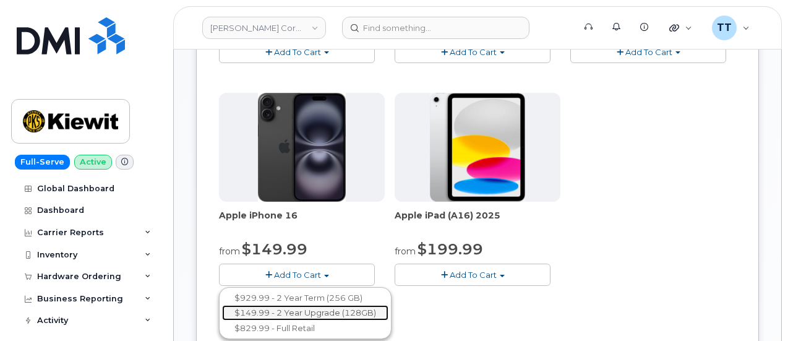
click at [270, 307] on link "$149.99 - 2 Year Upgrade (128GB)" at bounding box center [305, 312] width 166 height 15
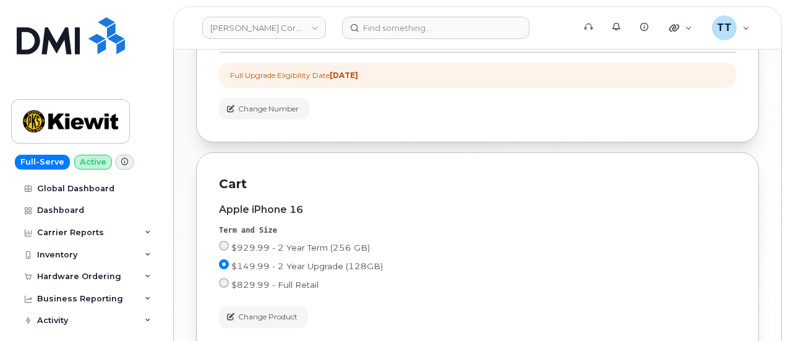
scroll to position [382, 0]
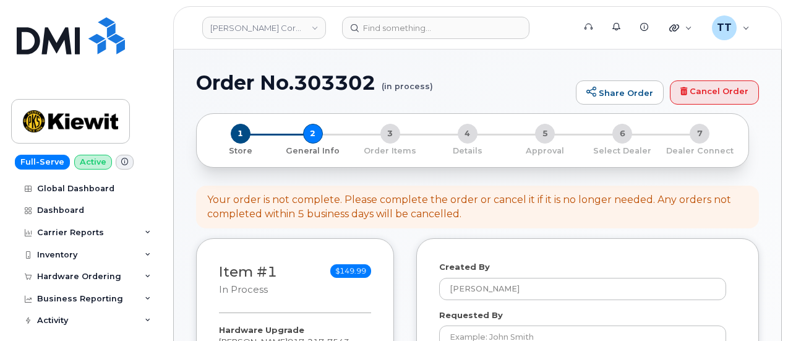
select select
click at [277, 77] on h1 "Order No.303302 (in process)" at bounding box center [383, 83] width 374 height 22
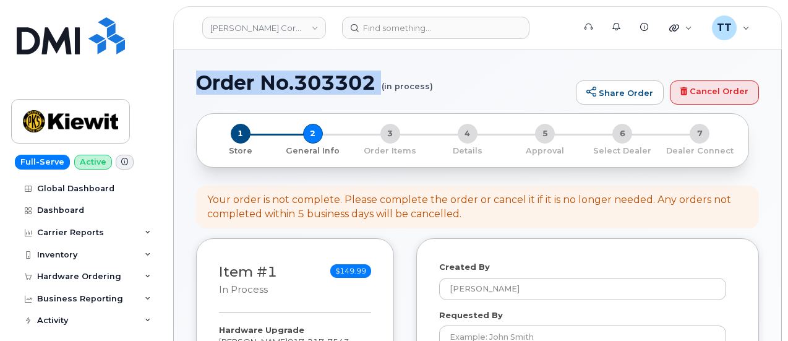
click at [277, 77] on h1 "Order No.303302 (in process)" at bounding box center [383, 83] width 374 height 22
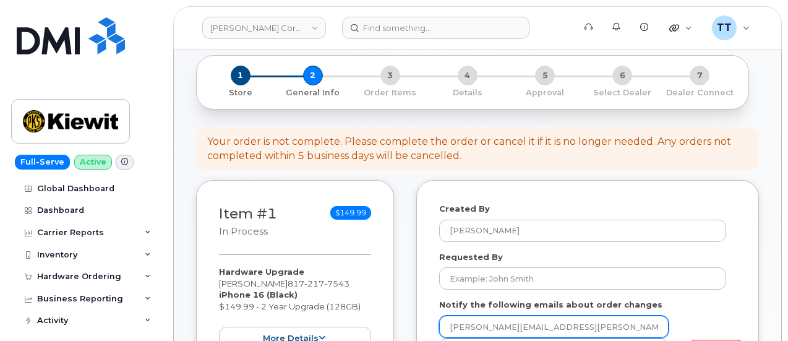
scroll to position [124, 0]
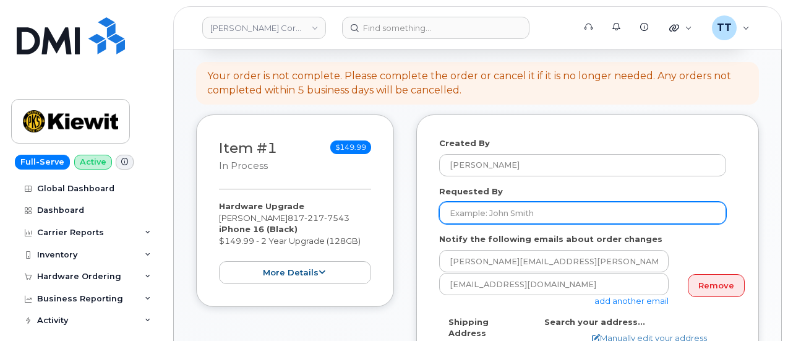
click at [497, 217] on input "Requested By" at bounding box center [582, 213] width 287 height 22
paste input "[PERSON_NAME]"
type input "[PERSON_NAME]"
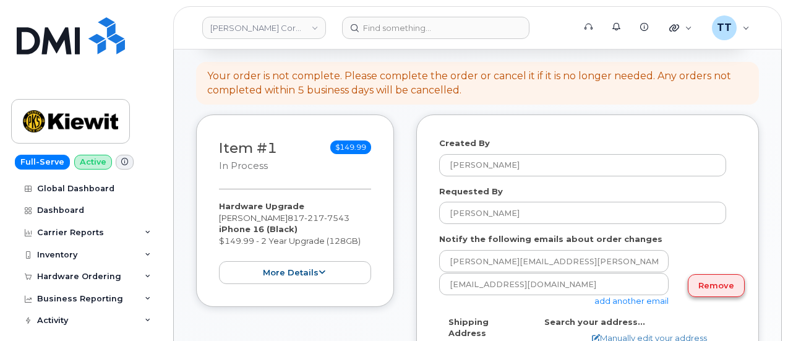
click at [699, 286] on link "Remove" at bounding box center [716, 285] width 57 height 23
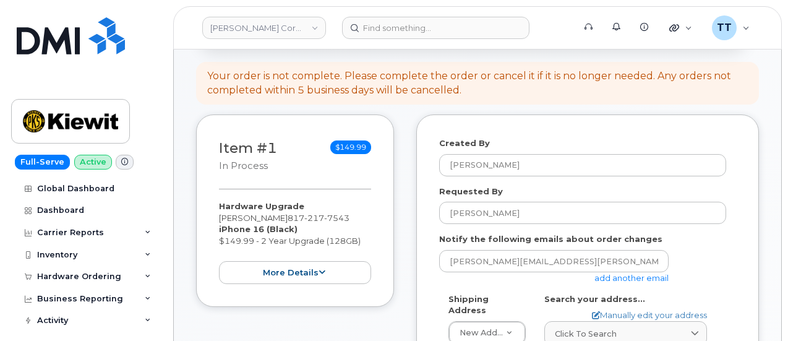
scroll to position [247, 0]
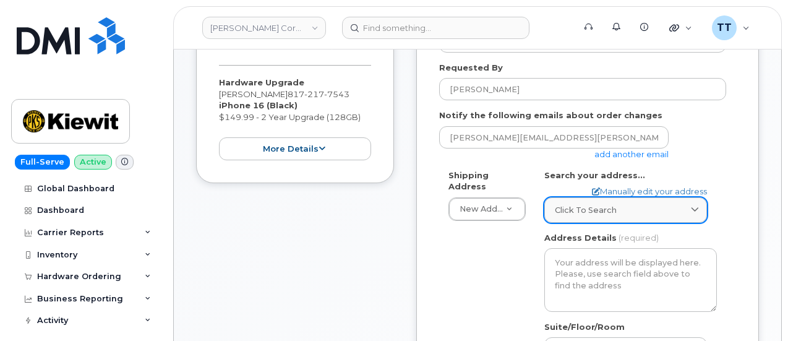
click at [610, 206] on span "Click to search" at bounding box center [586, 210] width 62 height 12
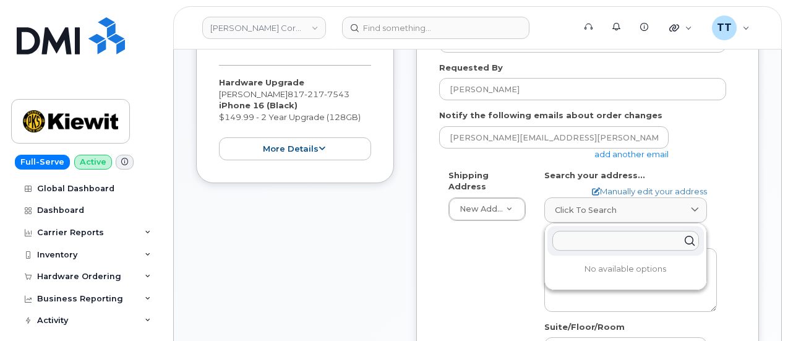
paste input "19801 NE 36th St"
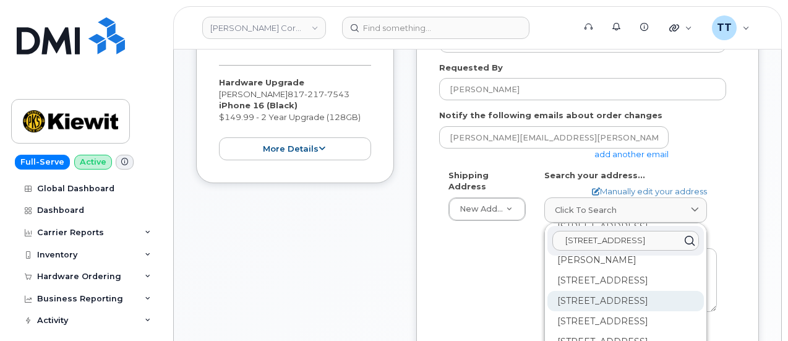
scroll to position [0, 0]
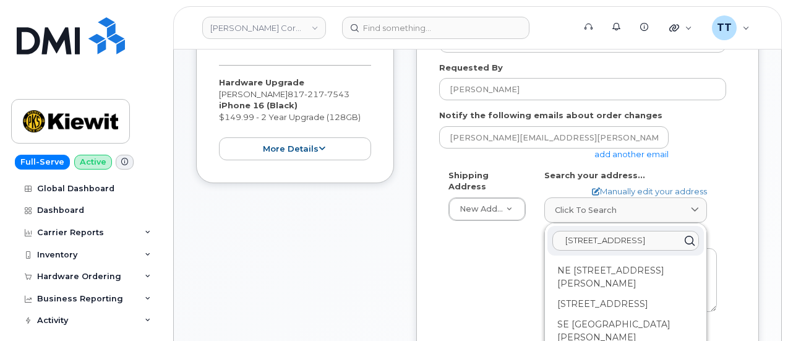
type input "19801 NE 36th St harrak, ok 73045"
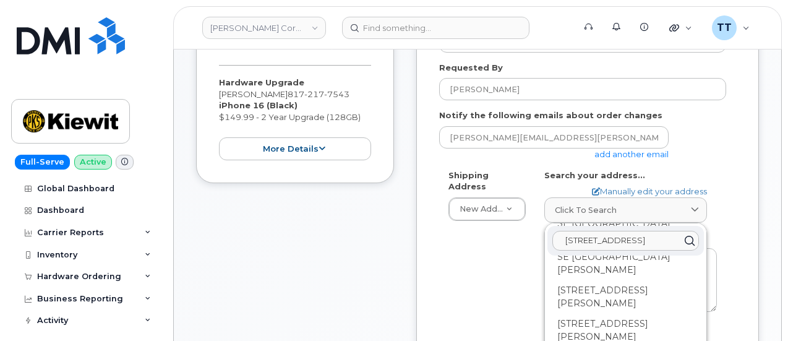
scroll to position [62, 0]
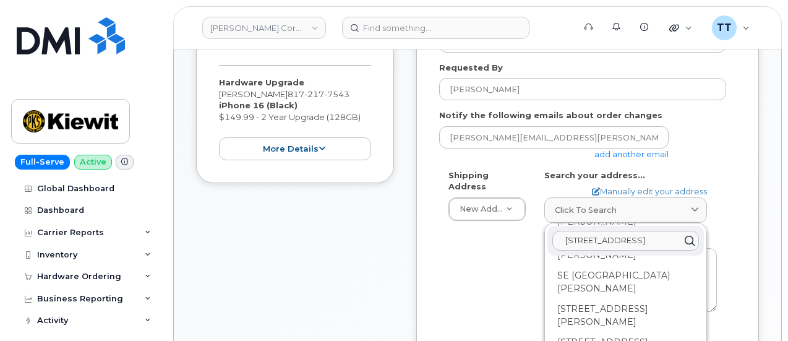
click at [583, 232] on input "19801 NE 36th St harrak, ok 73045" at bounding box center [626, 241] width 147 height 20
click at [583, 233] on input "19801 NE 36th St harrak, ok 73045" at bounding box center [626, 241] width 147 height 20
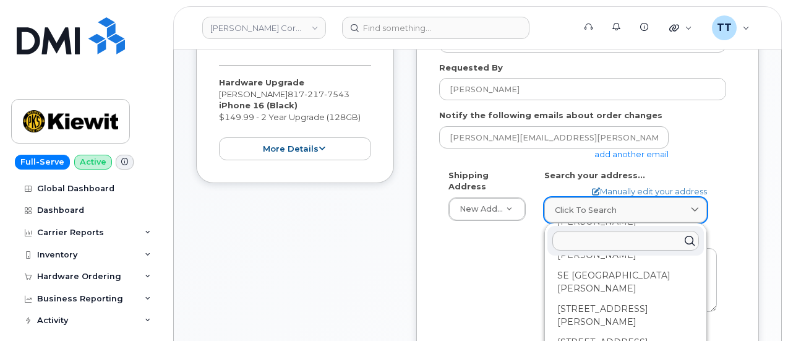
click at [648, 197] on link "Click to search" at bounding box center [625, 209] width 163 height 25
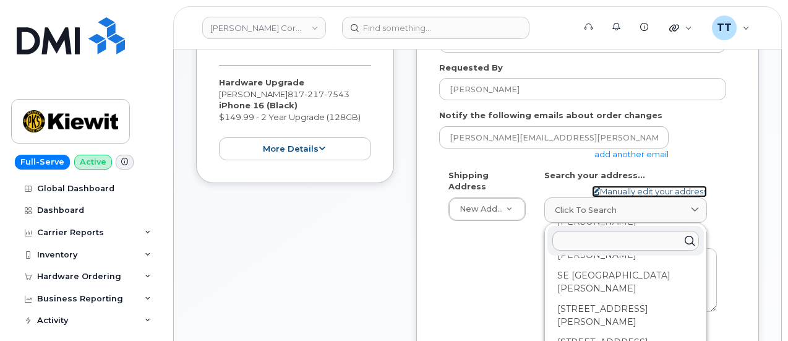
click at [619, 191] on link "Manually edit your address" at bounding box center [649, 192] width 115 height 12
select select
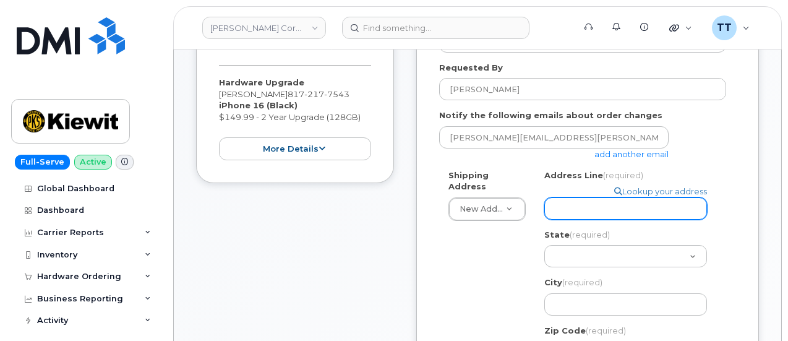
click at [580, 207] on input "Address Line (required)" at bounding box center [625, 208] width 163 height 22
paste input "19801 NE 36th St"
select select
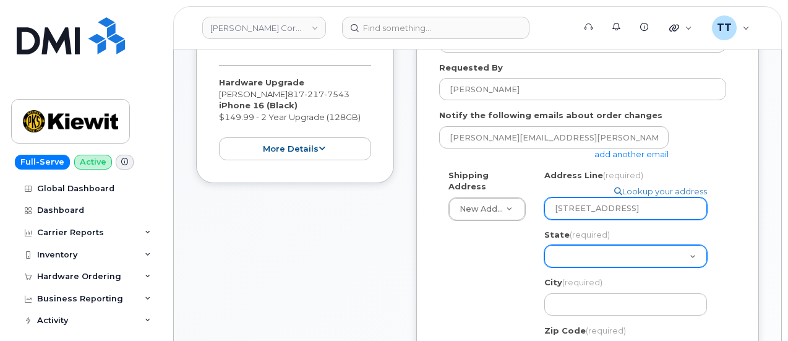
type input "19801 NE 36th St"
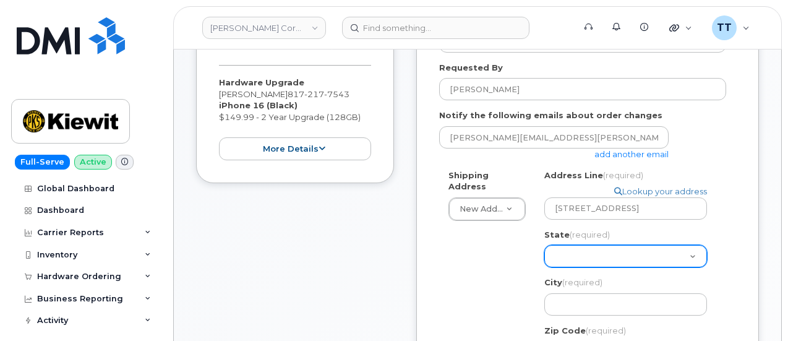
click at [578, 259] on select "Alabama Alaska American Samoa Arizona Arkansas California Colorado Connecticut …" at bounding box center [625, 256] width 163 height 22
select select "OK"
click at [544, 245] on select "Alabama Alaska American Samoa Arizona Arkansas California Colorado Connecticut …" at bounding box center [625, 256] width 163 height 22
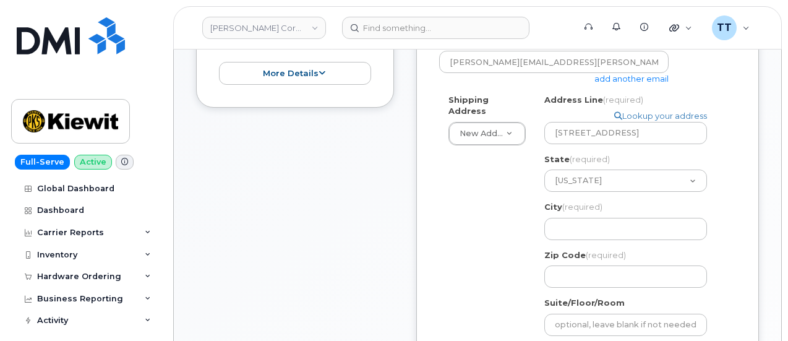
scroll to position [371, 0]
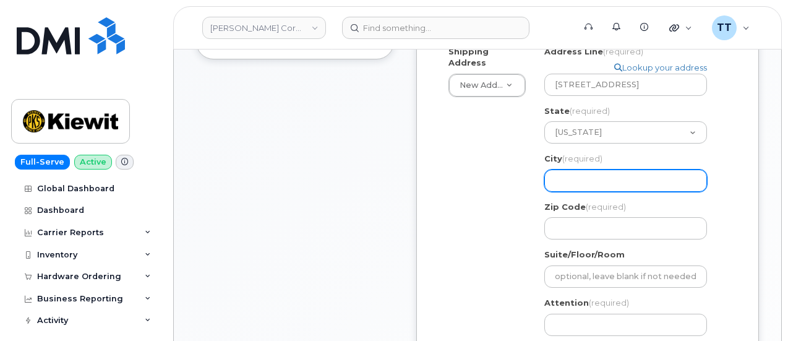
click at [598, 175] on input "City (required)" at bounding box center [625, 181] width 163 height 22
paste input "Harrah"
select select
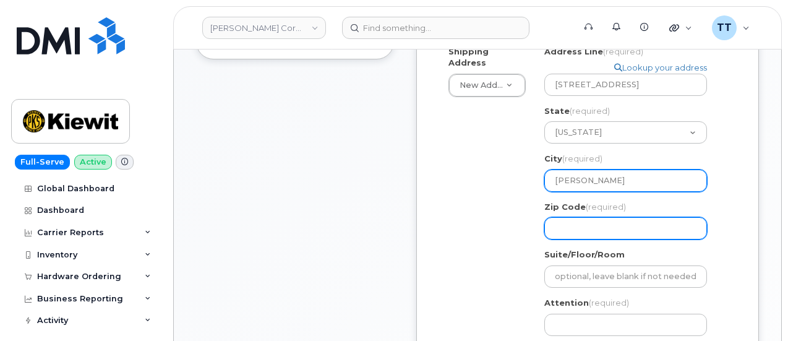
type input "Harrah"
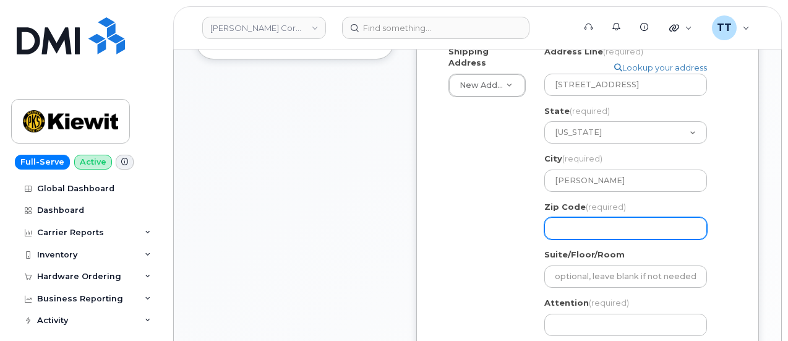
click at [587, 233] on input "Zip Code (required)" at bounding box center [625, 228] width 163 height 22
click at [590, 229] on input "Zip Code (required)" at bounding box center [625, 228] width 163 height 22
select select
type input "7"
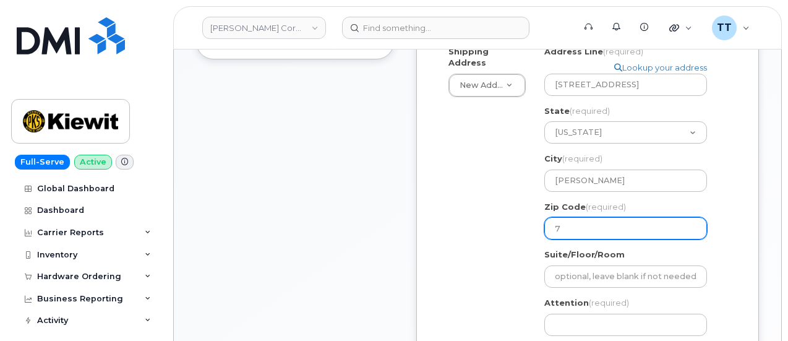
select select
type input "73"
select select
type input "730"
select select
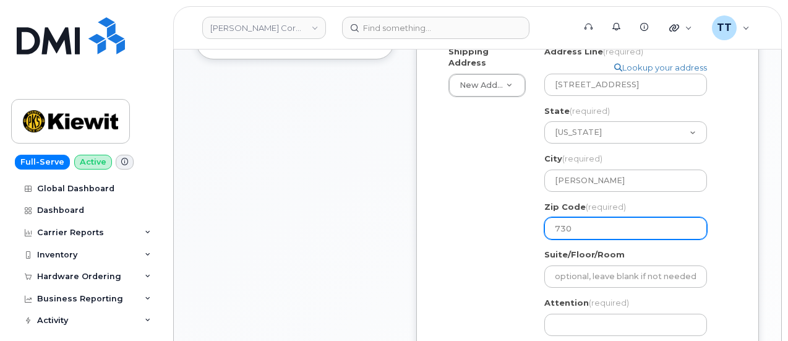
type input "7304"
select select
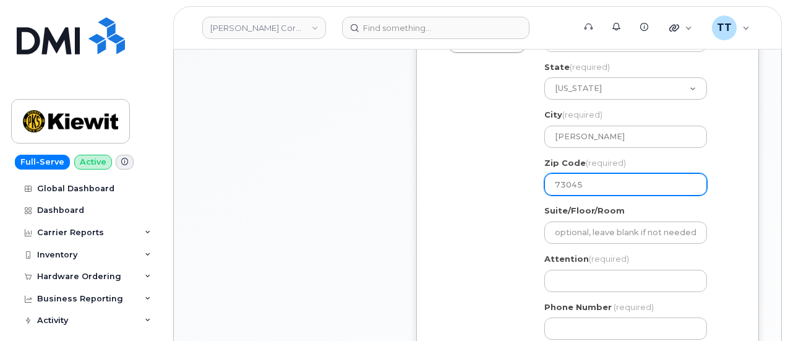
scroll to position [433, 0]
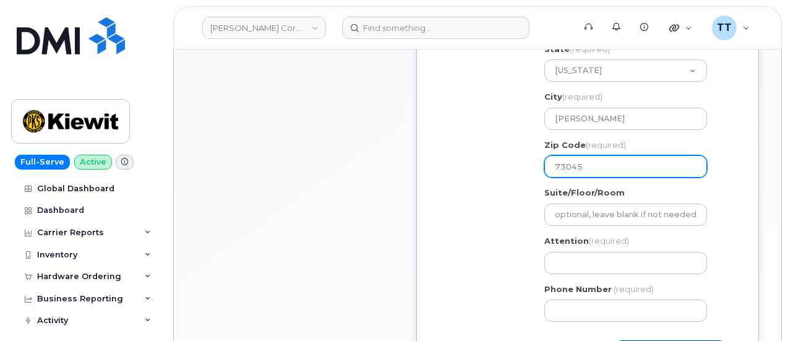
type input "73045"
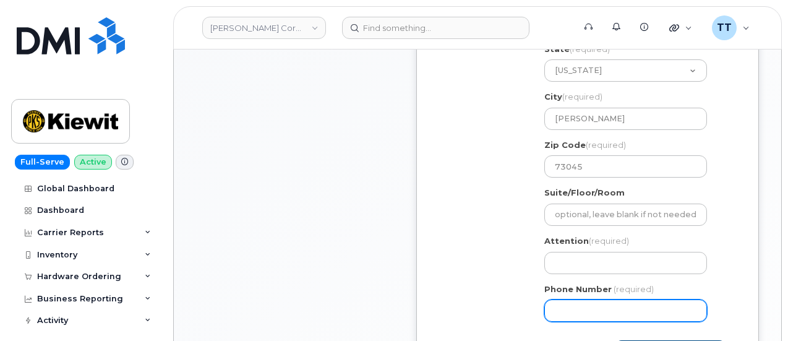
click at [463, 309] on div "Shipping Address New Address New Address Foot of Colony Road 2811 east imperial…" at bounding box center [582, 158] width 287 height 348
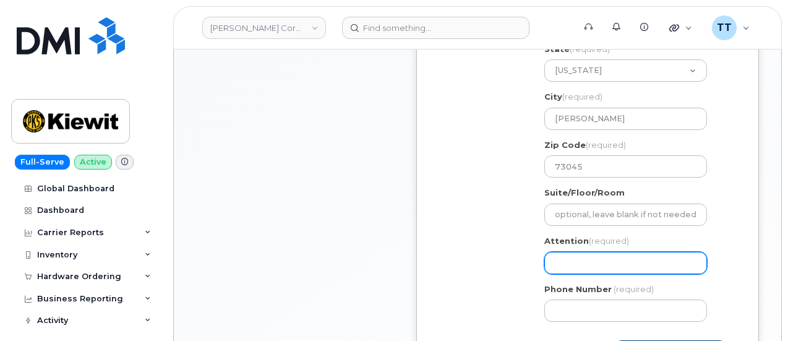
click at [573, 260] on input "Attention (required)" at bounding box center [625, 263] width 163 height 22
drag, startPoint x: 573, startPoint y: 260, endPoint x: 564, endPoint y: 265, distance: 10.5
click at [561, 264] on input "Attention (required)" at bounding box center [625, 263] width 163 height 22
click at [565, 262] on input "Attention (required)" at bounding box center [625, 263] width 163 height 22
paste input "CS0814053"
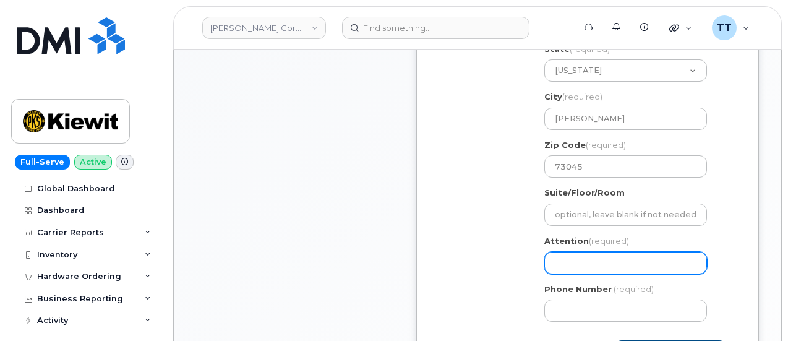
select select
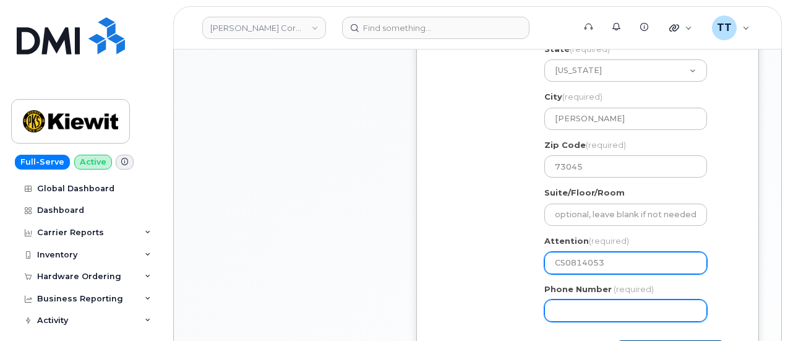
type input "CS0814053"
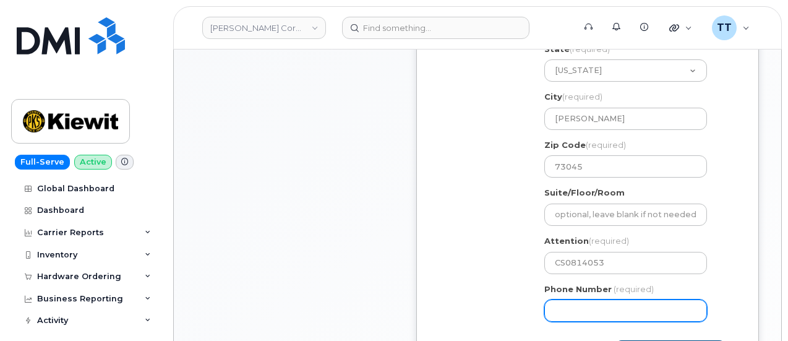
click at [577, 306] on input "Phone Number" at bounding box center [625, 310] width 163 height 22
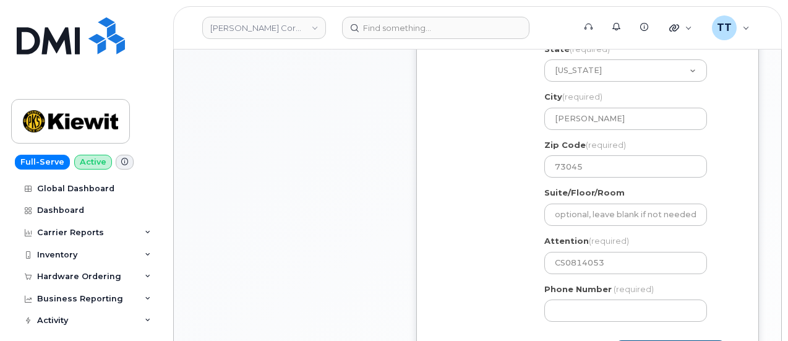
click at [588, 324] on div "OK Harrah Search your address... Manually edit your address Click to search NE …" at bounding box center [630, 158] width 191 height 348
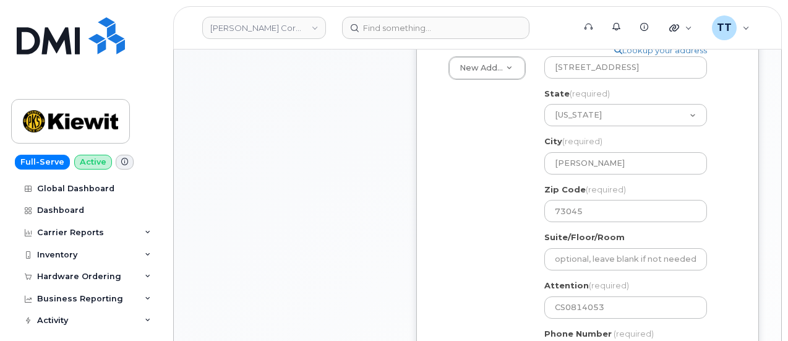
scroll to position [495, 0]
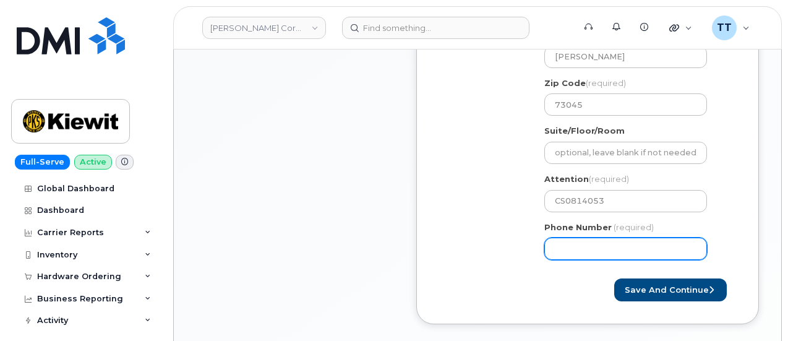
click at [573, 251] on input "Phone Number" at bounding box center [625, 249] width 163 height 22
paste input "8172177543"
click at [595, 254] on input "Phone Number" at bounding box center [625, 249] width 163 height 22
select select
type input "8172177543"
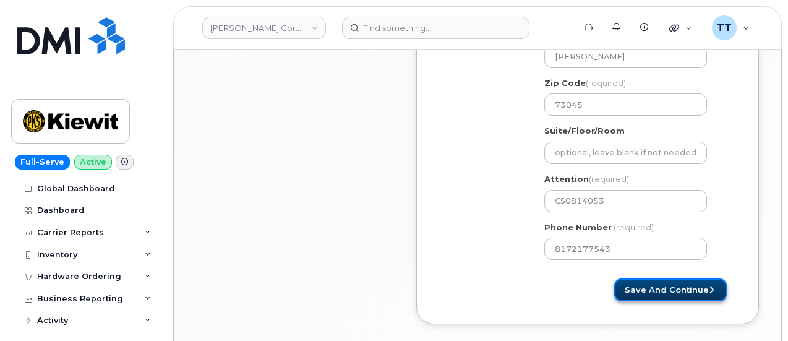
click at [646, 285] on button "Save and Continue" at bounding box center [670, 289] width 113 height 23
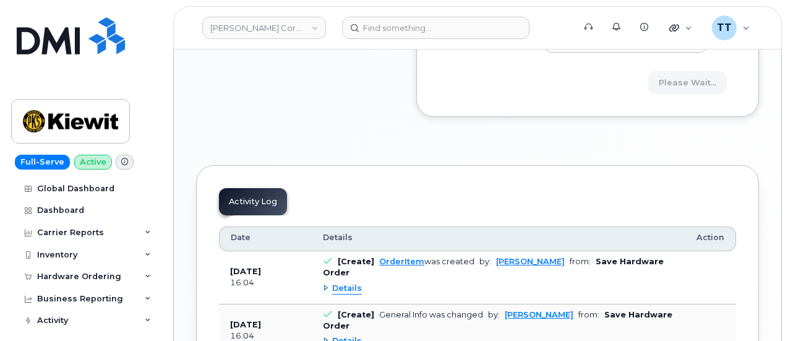
scroll to position [742, 0]
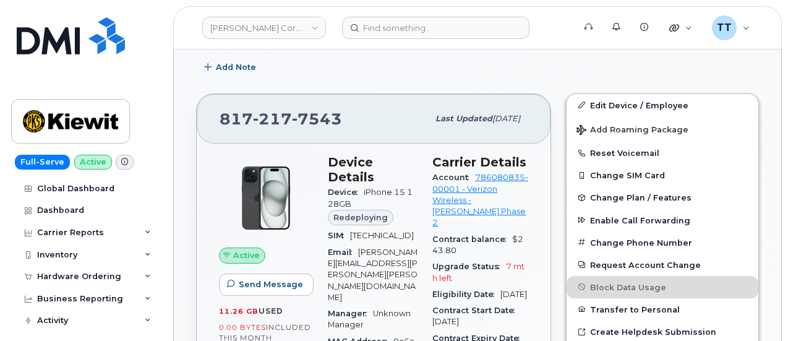
scroll to position [371, 0]
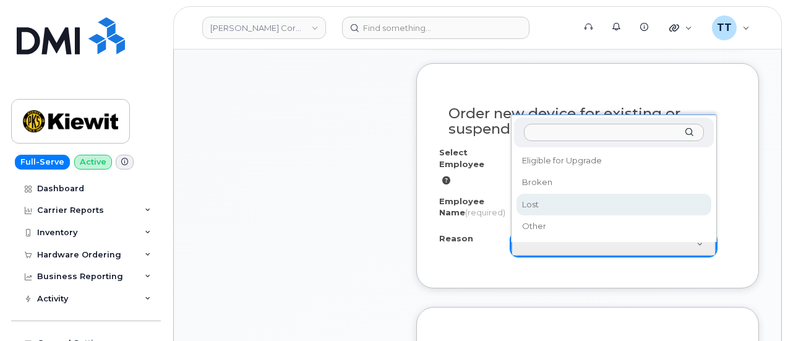
scroll to position [681, 0]
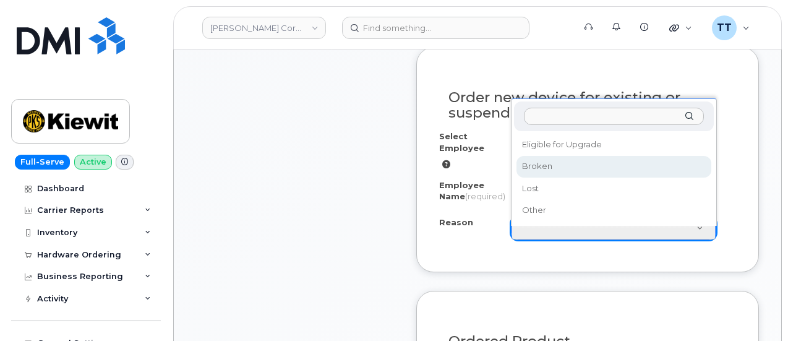
select select "broken"
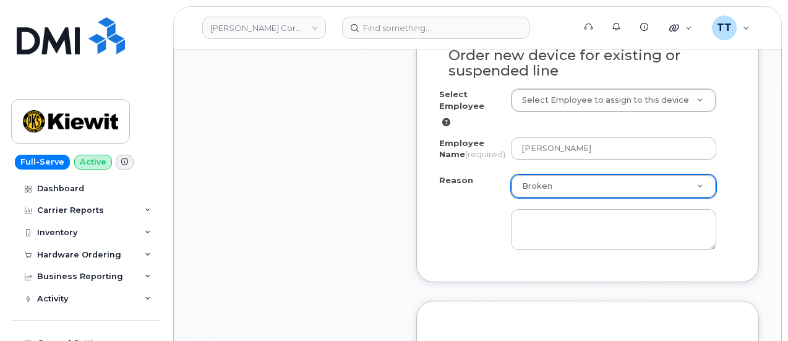
scroll to position [742, 0]
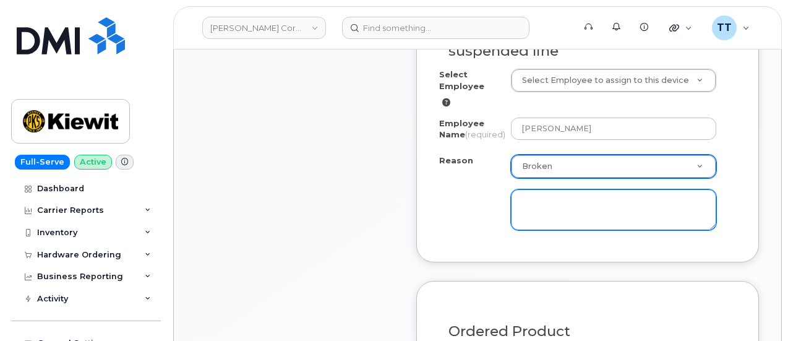
click at [571, 223] on textarea at bounding box center [613, 209] width 205 height 41
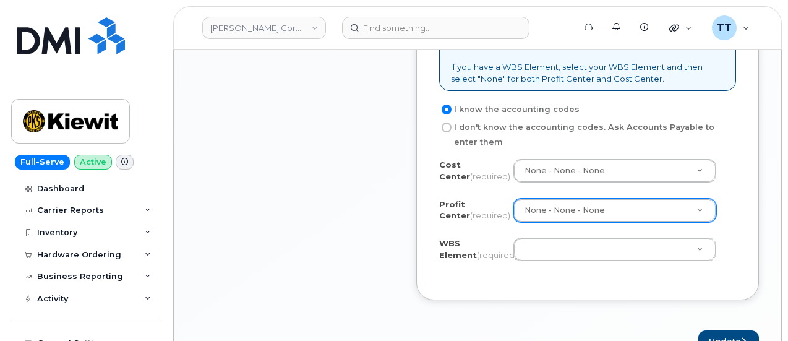
scroll to position [1237, 0]
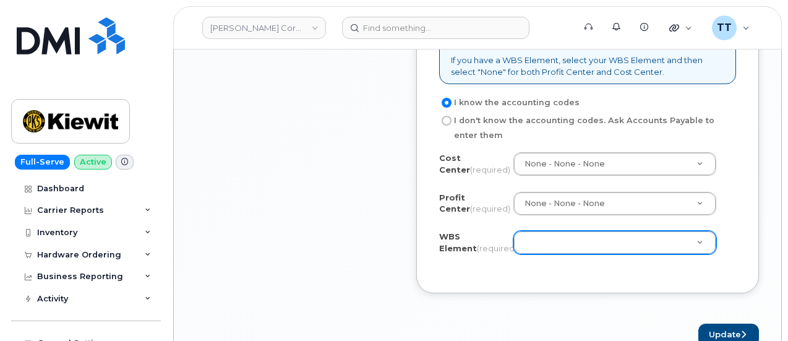
type textarea "Broken"
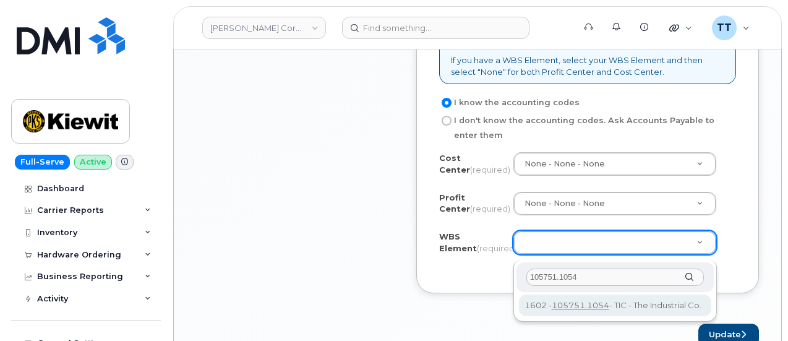
type input "105751.1054"
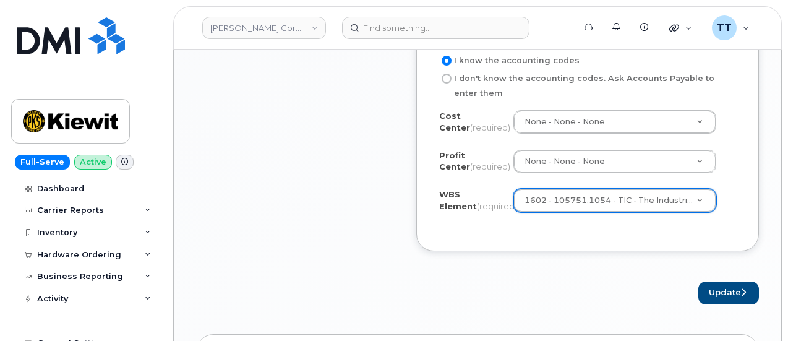
scroll to position [1299, 0]
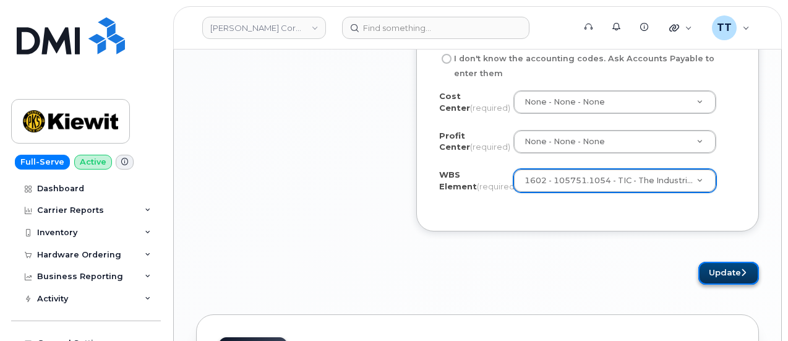
click at [716, 277] on button "Update" at bounding box center [729, 273] width 61 height 23
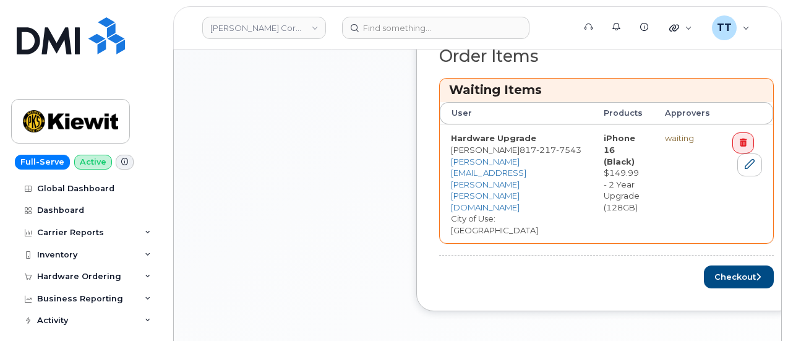
scroll to position [619, 0]
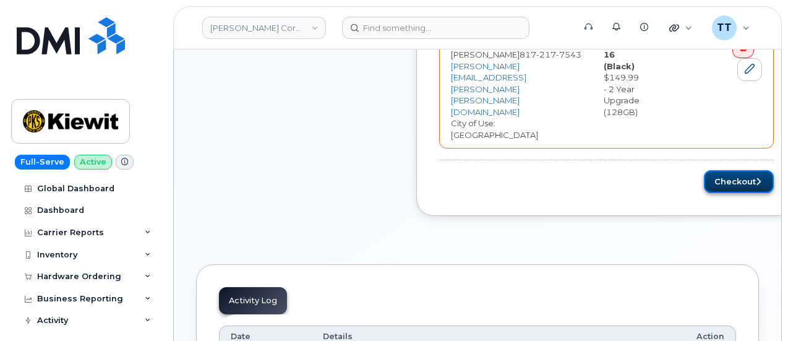
click at [708, 170] on button "Checkout" at bounding box center [739, 181] width 70 height 23
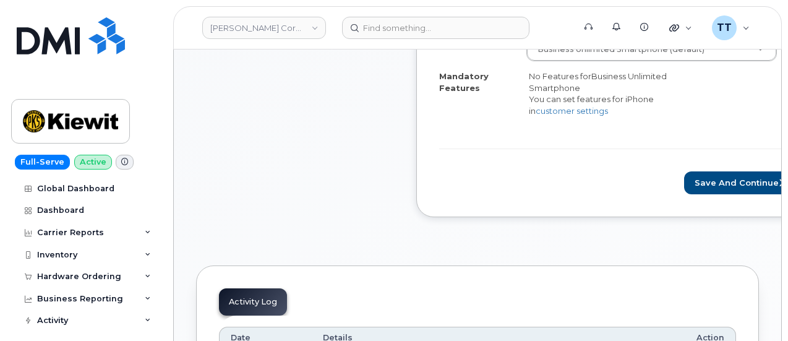
scroll to position [557, 0]
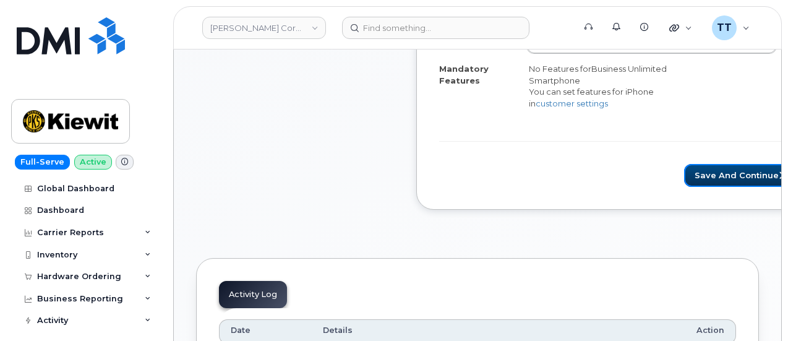
click at [684, 169] on button "Save and Continue" at bounding box center [740, 175] width 113 height 23
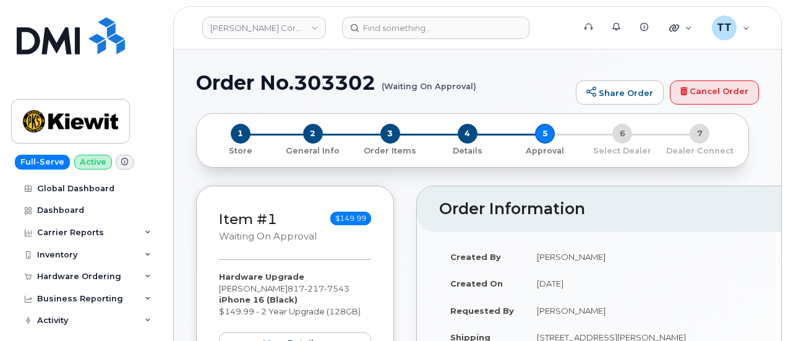
scroll to position [371, 0]
